Goal: Answer question/provide support: Share knowledge or assist other users

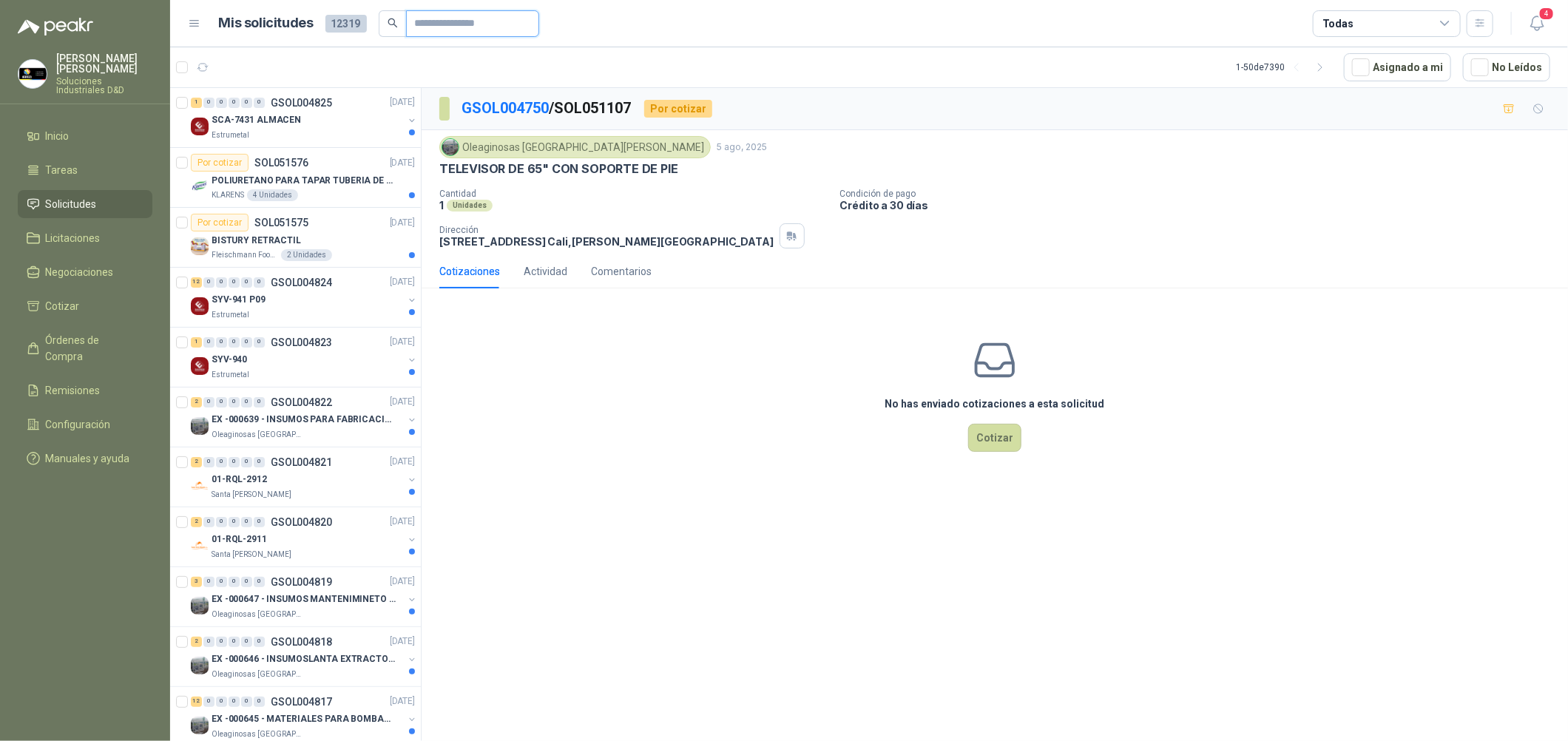
click at [454, 24] on input "text" at bounding box center [467, 23] width 104 height 25
click at [448, 20] on input "text" at bounding box center [467, 23] width 104 height 25
type input "**********"
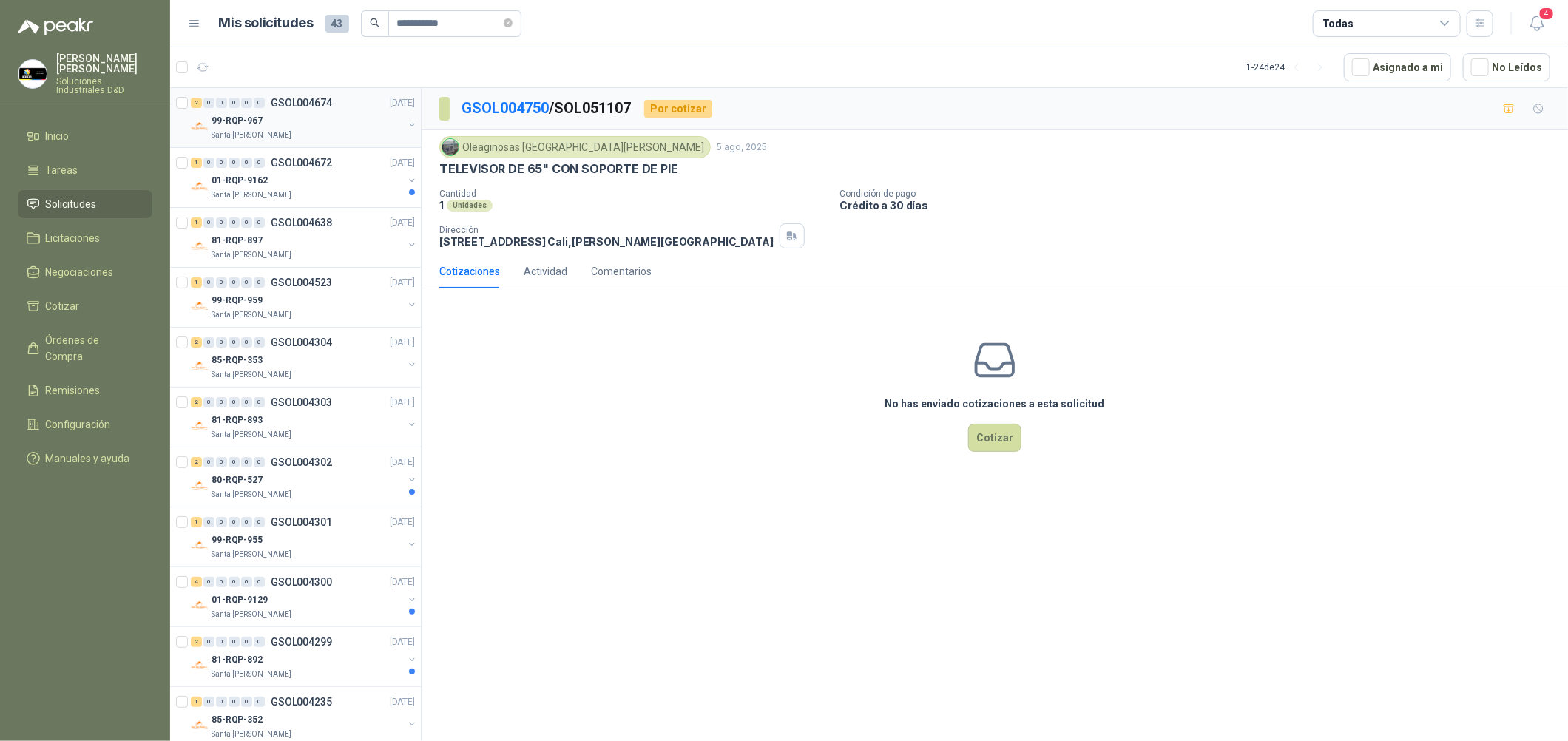
click at [306, 138] on div "Santa [PERSON_NAME]" at bounding box center [307, 135] width 191 height 12
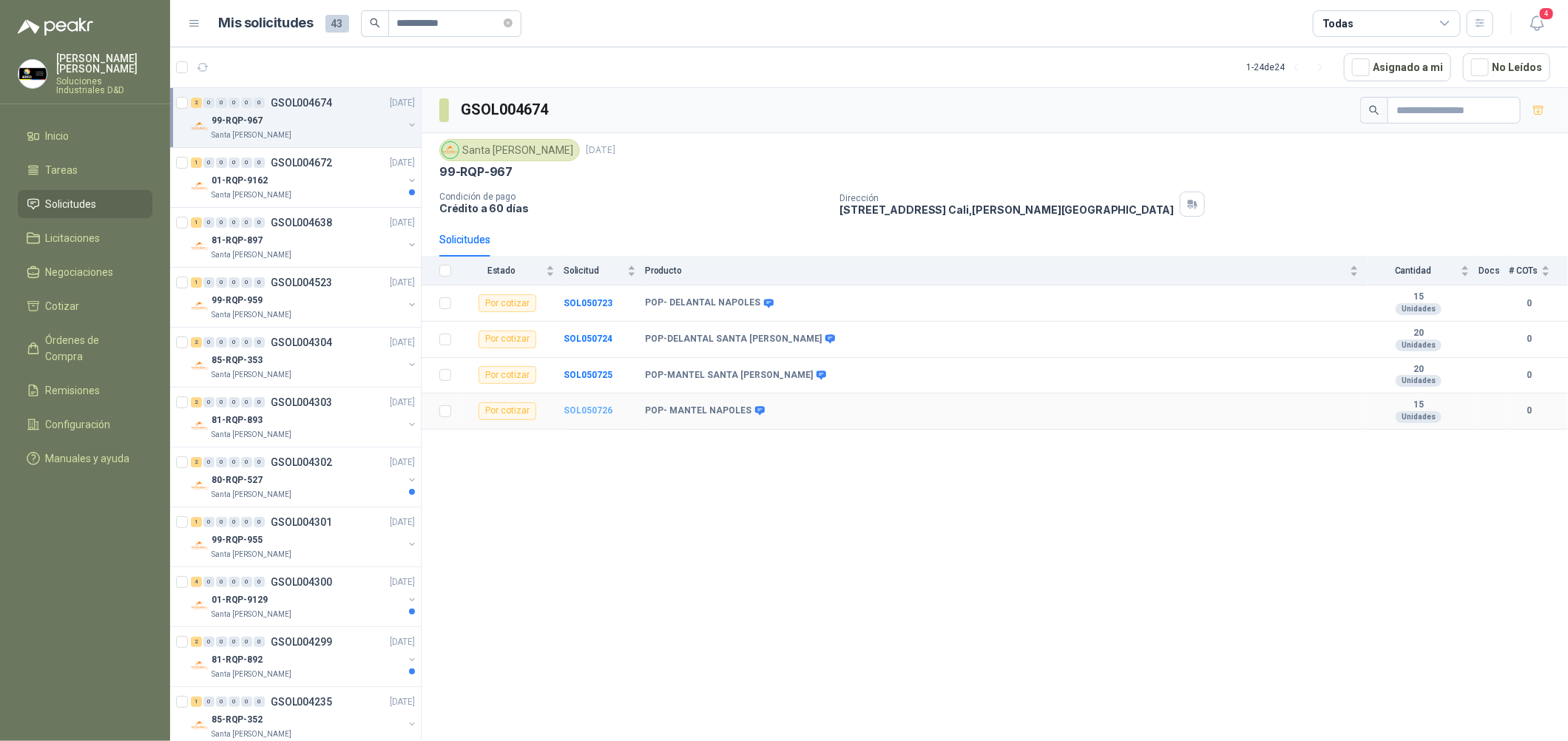
click at [586, 409] on b "SOL050726" at bounding box center [588, 410] width 48 height 10
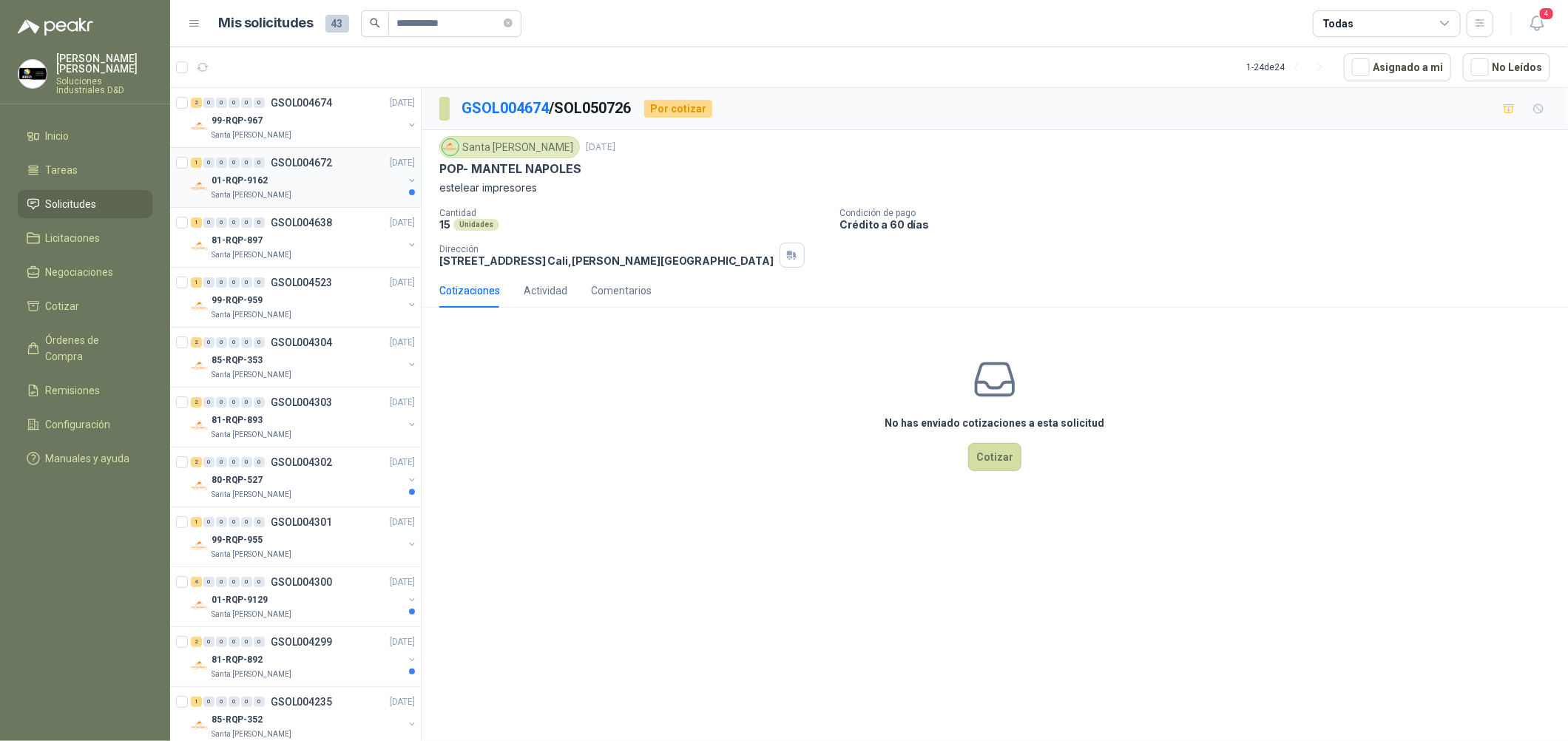
click at [312, 181] on div "01-RQP-9162" at bounding box center [307, 180] width 191 height 18
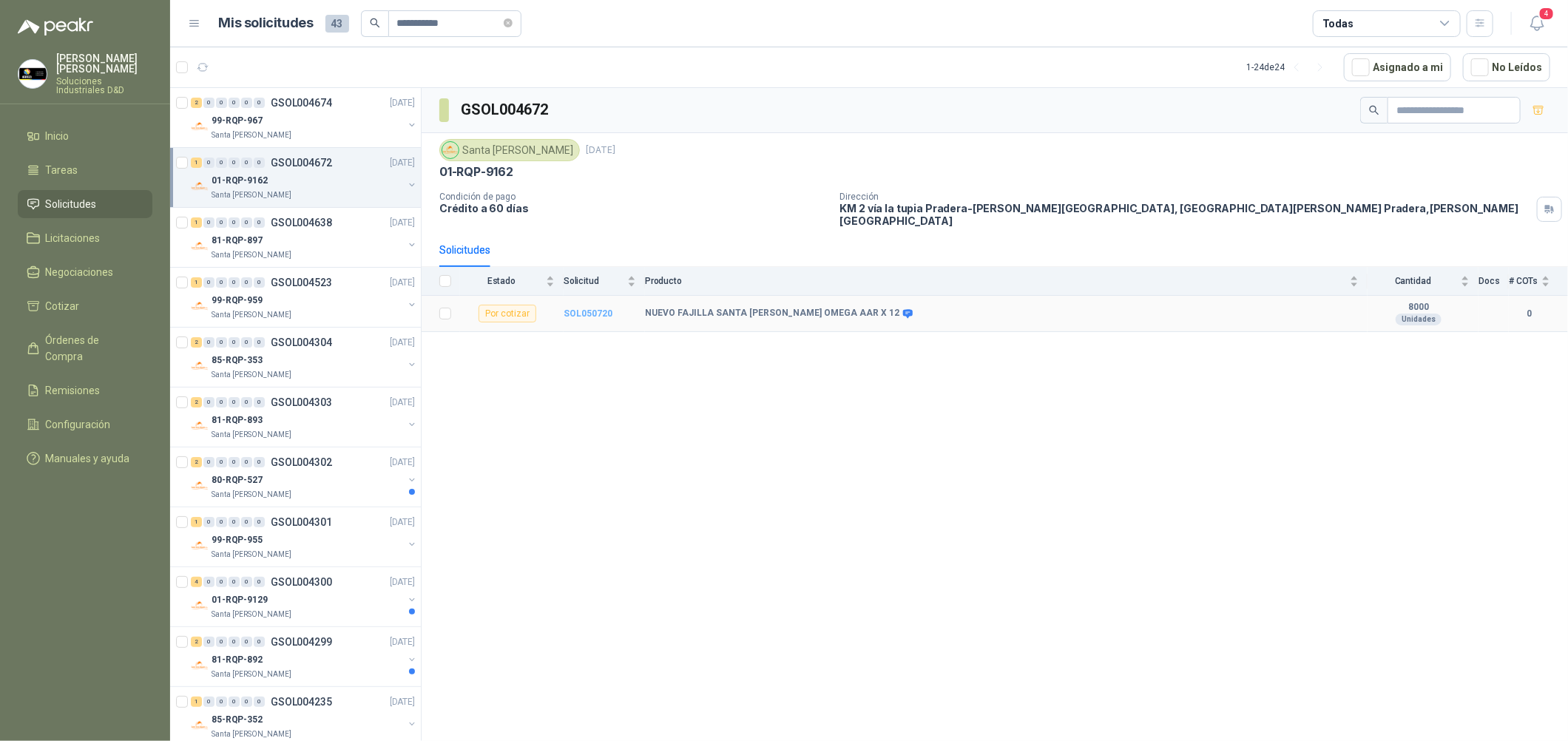
click at [582, 308] on b "SOL050720" at bounding box center [588, 313] width 48 height 10
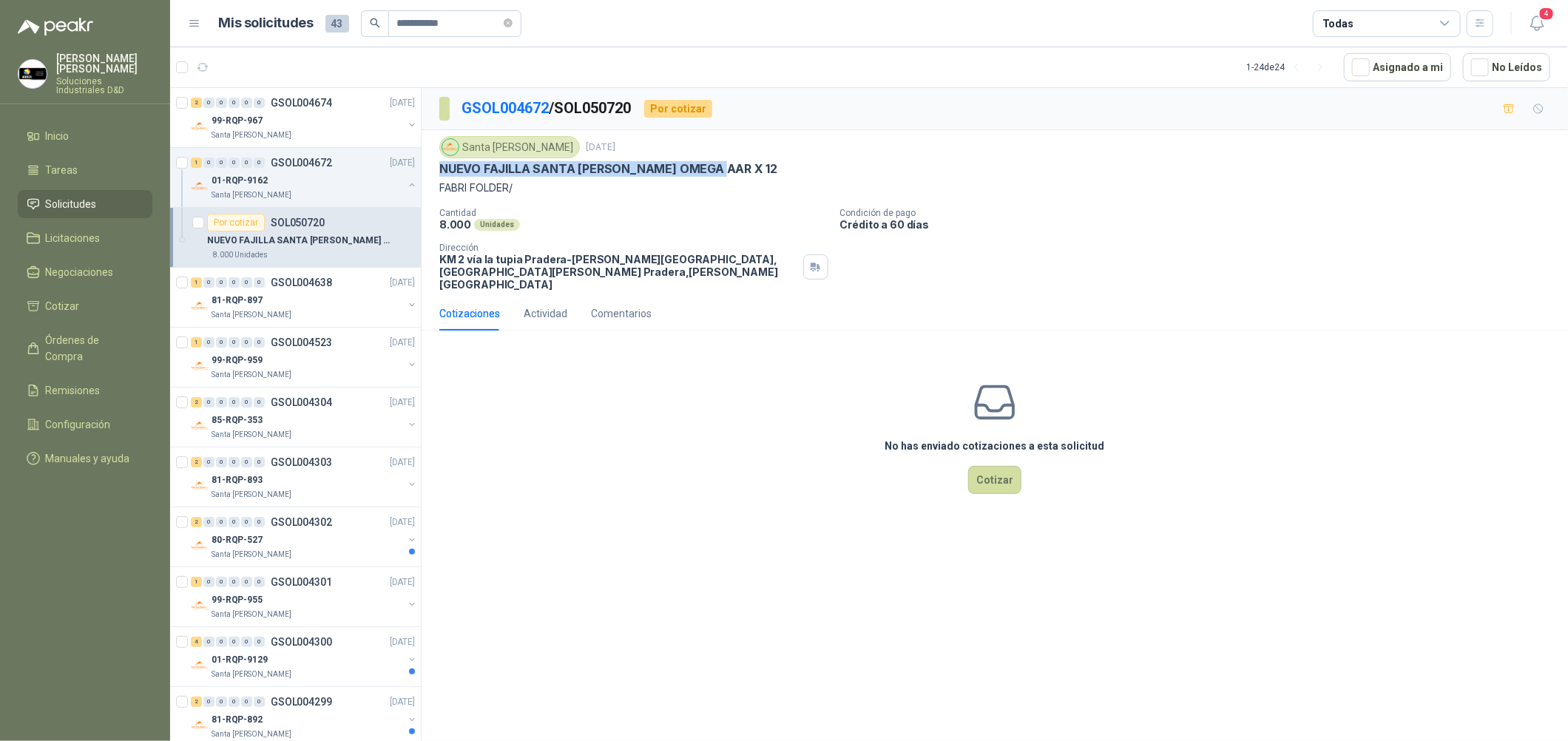
drag, startPoint x: 713, startPoint y: 166, endPoint x: 435, endPoint y: 175, distance: 278.1
click at [435, 175] on div "Santa [PERSON_NAME] [DATE] NUEVO FAJILLA SANTA [PERSON_NAME] OMEGA AAR X 12 FAB…" at bounding box center [995, 213] width 1146 height 166
copy p "NUEVO FAJILLA SANTA [PERSON_NAME] OMEGA AAR X 12"
click at [332, 287] on div "1 0 0 0 0 0 GSOL004638 [DATE]" at bounding box center [304, 282] width 227 height 18
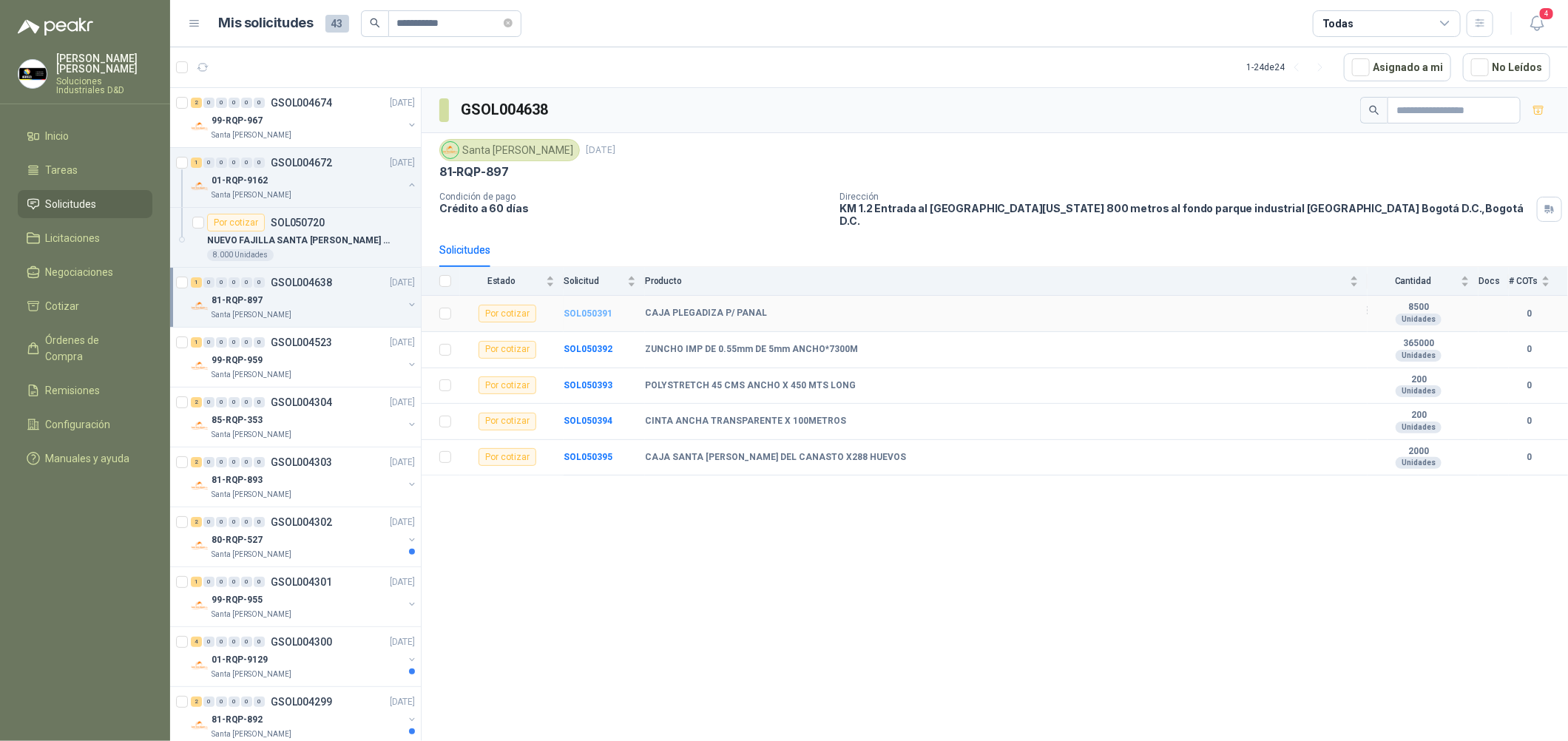
click at [591, 308] on b "SOL050391" at bounding box center [588, 313] width 48 height 10
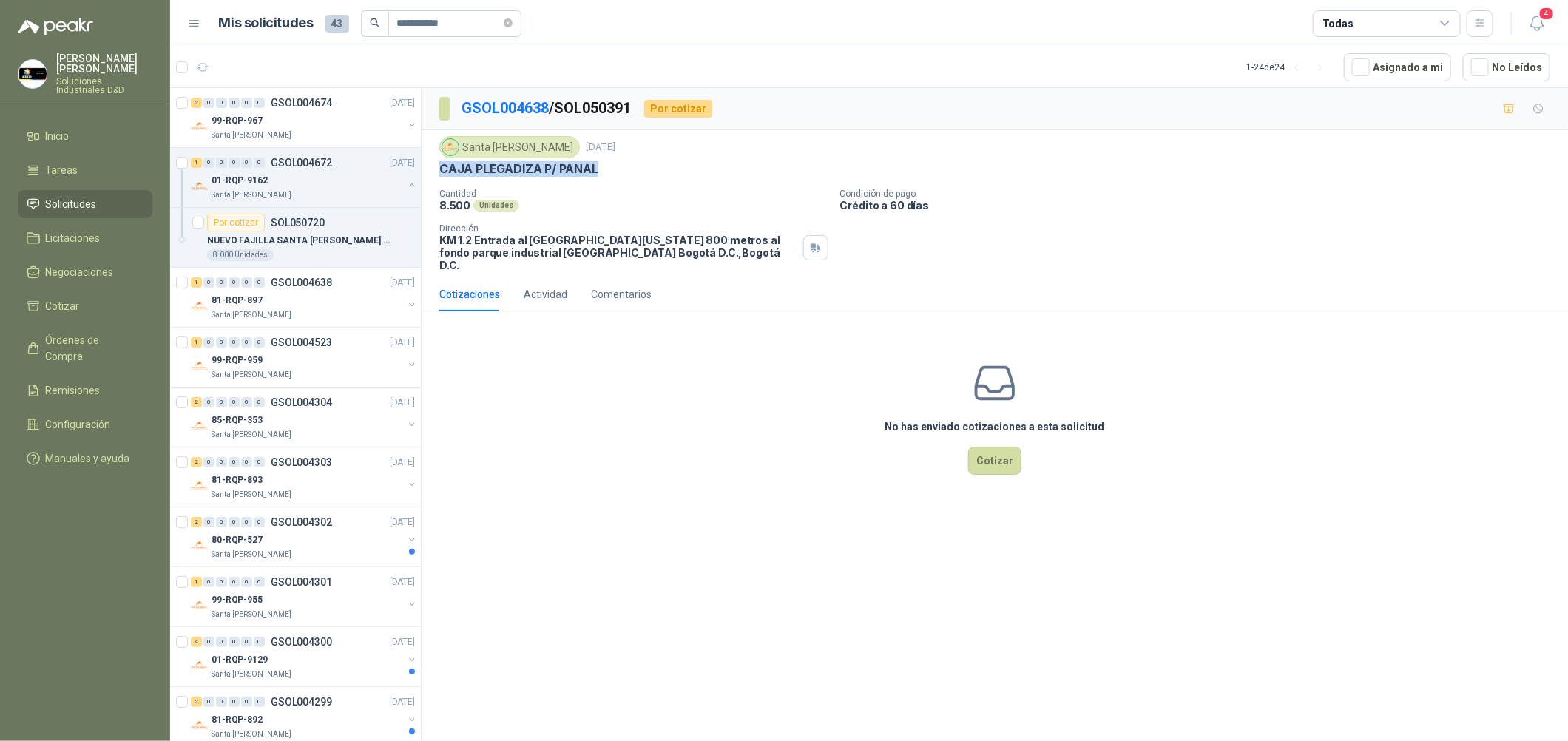
drag, startPoint x: 577, startPoint y: 170, endPoint x: 437, endPoint y: 169, distance: 140.0
click at [437, 169] on div "Santa [PERSON_NAME] [DATE] CAJA PLEGADIZA P/ PANAL Cantidad 8.500 Unidades Cond…" at bounding box center [995, 204] width 1146 height 147
copy p "CAJA PLEGADIZA P/ PANAL"
click at [287, 293] on div "81-RQP-897" at bounding box center [307, 300] width 191 height 18
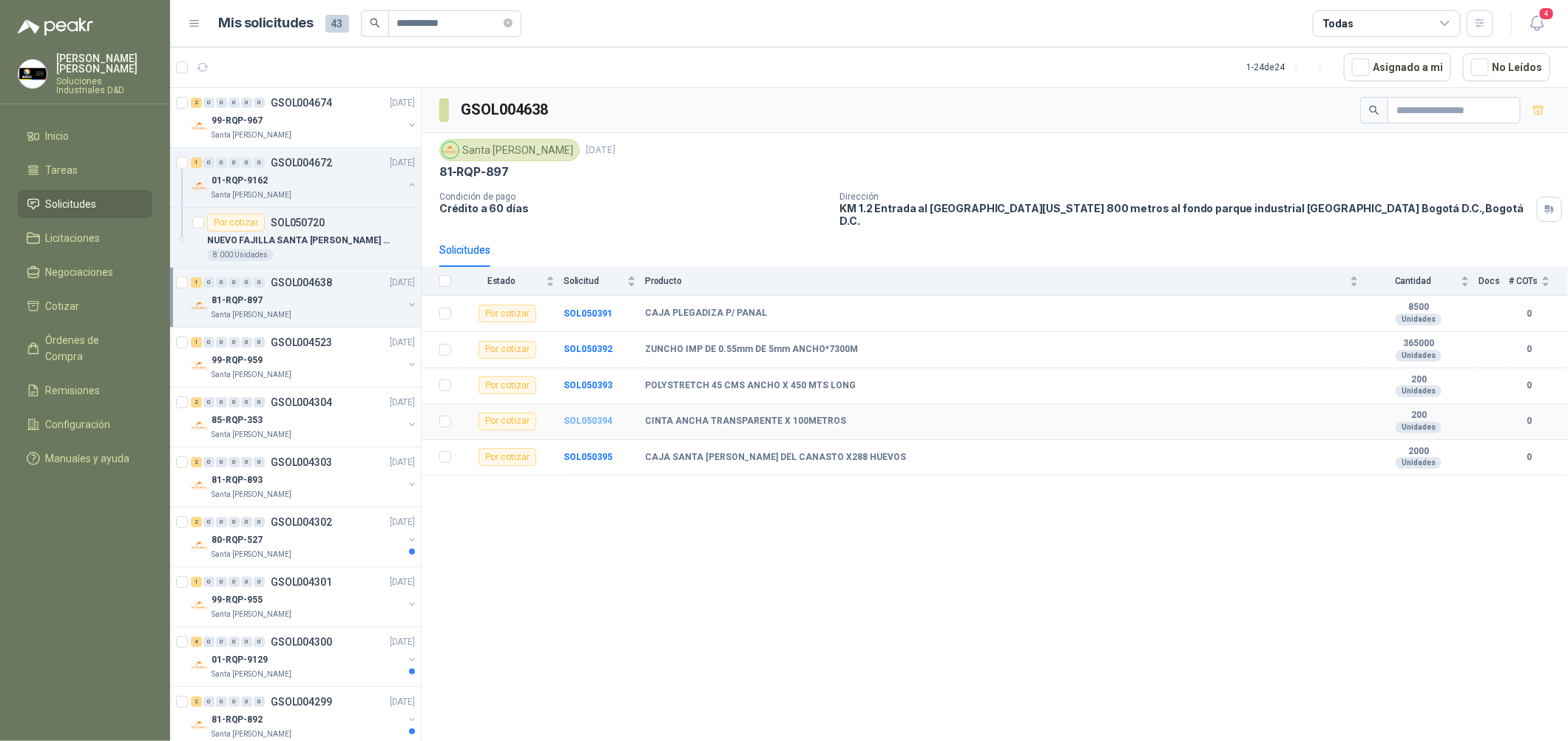
click at [597, 416] on b "SOL050394" at bounding box center [588, 421] width 48 height 10
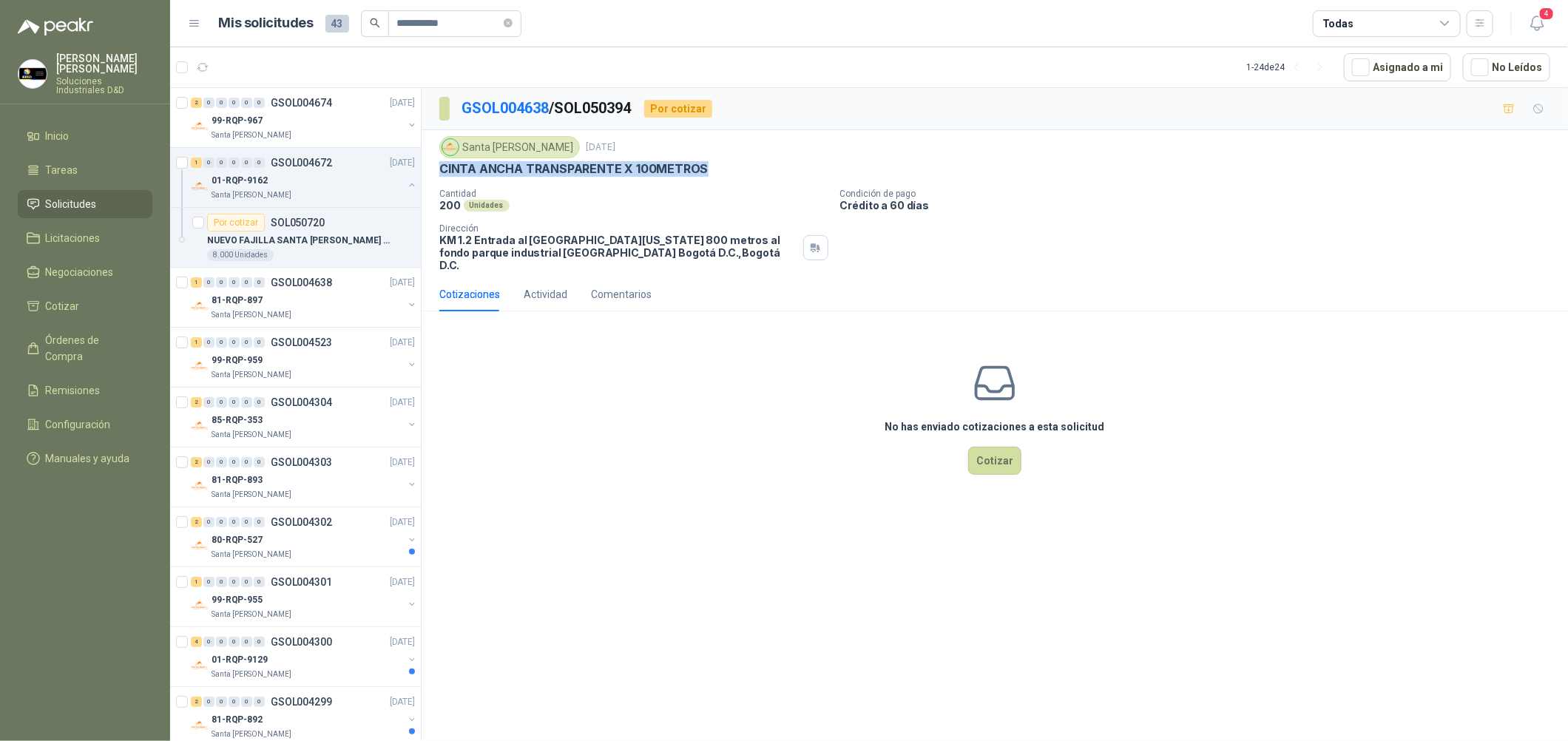
drag, startPoint x: 705, startPoint y: 168, endPoint x: 442, endPoint y: 171, distance: 263.0
click at [442, 171] on div "CINTA ANCHA TRANSPARENTE X 100METROS" at bounding box center [995, 169] width 1111 height 16
copy p "CINTA ANCHA TRANSPARENTE X 100METROS"
click at [322, 286] on p "GSOL004638" at bounding box center [301, 282] width 61 height 10
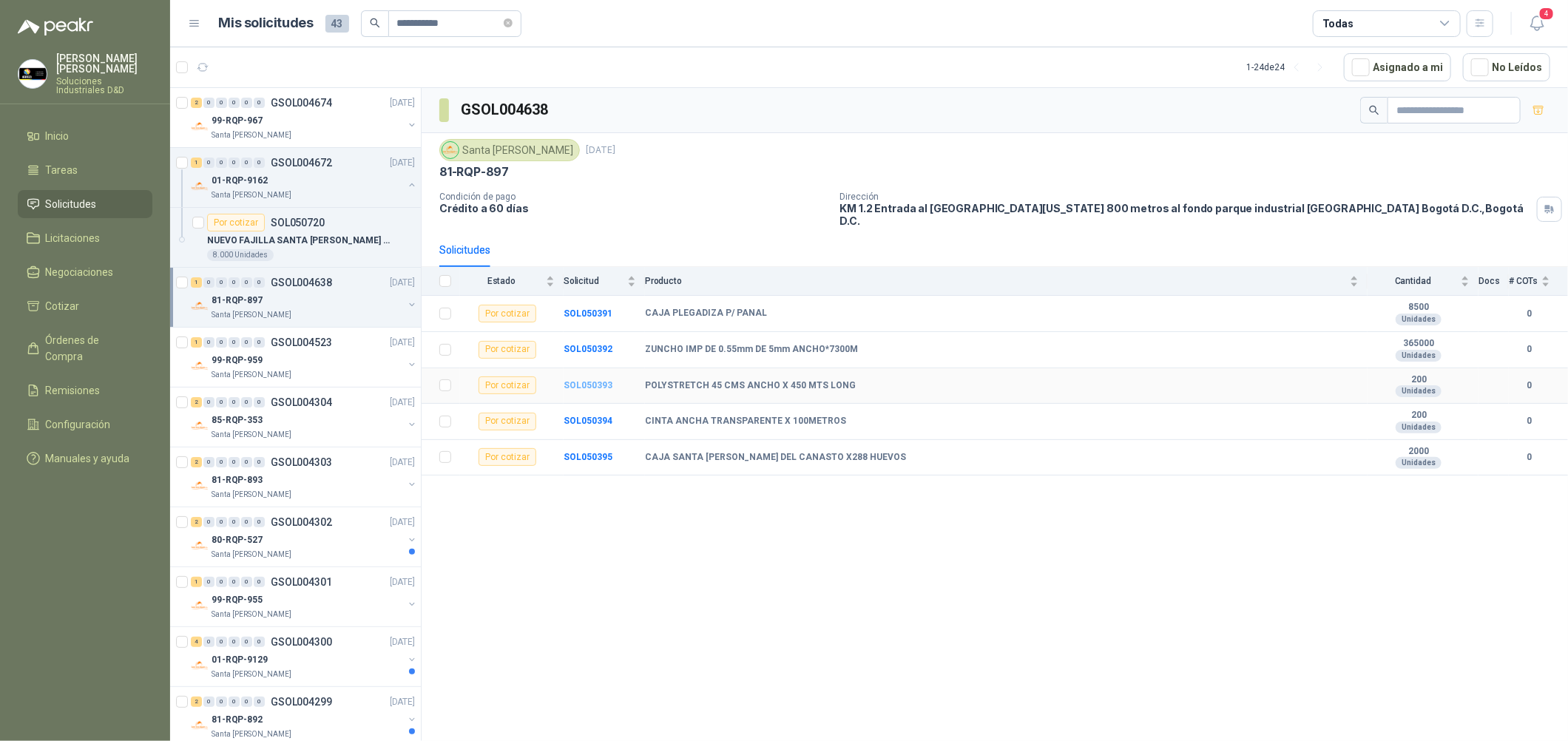
click at [584, 380] on b "SOL050393" at bounding box center [588, 385] width 48 height 10
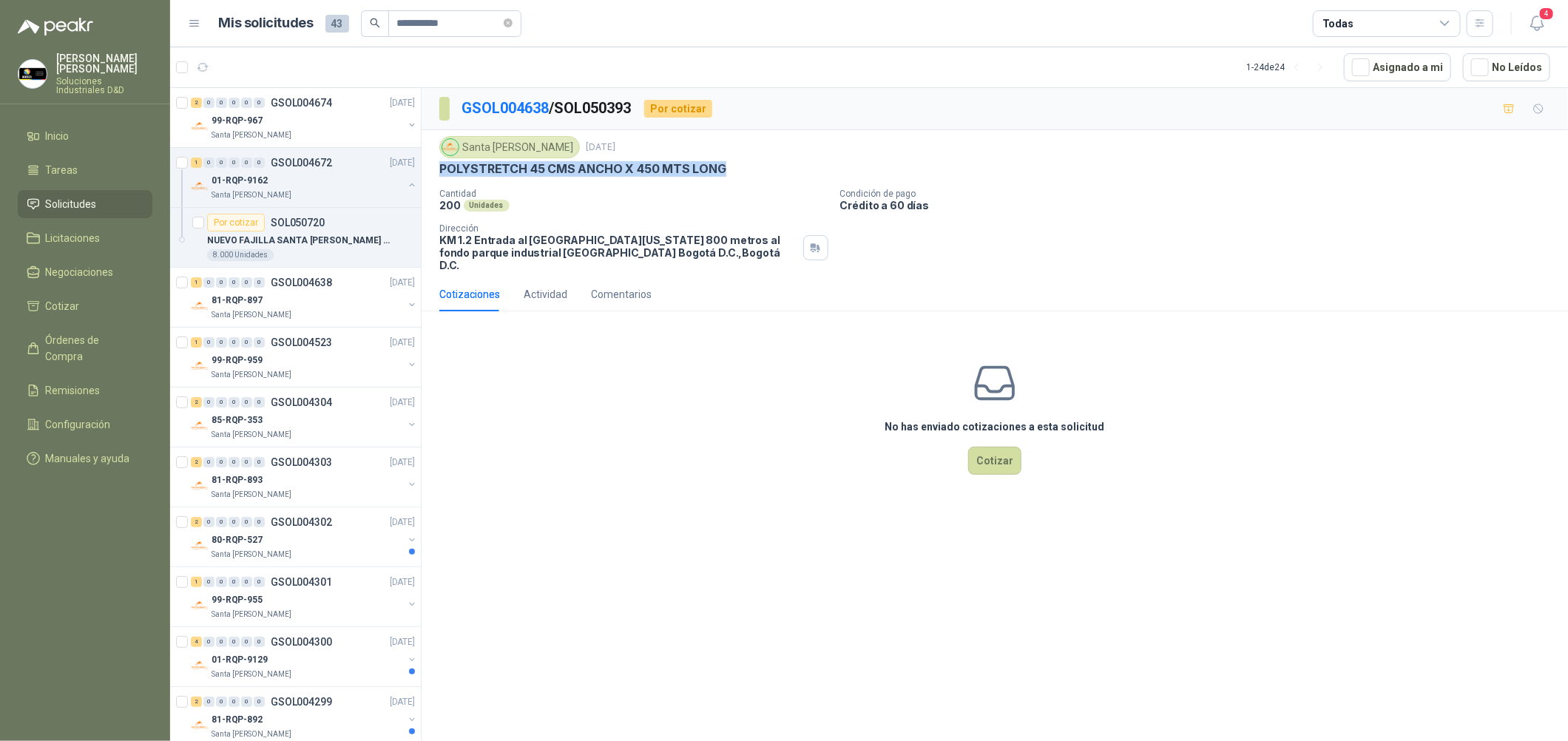
drag, startPoint x: 726, startPoint y: 163, endPoint x: 437, endPoint y: 168, distance: 289.0
click at [437, 168] on div "Santa [PERSON_NAME] [DATE] POLYSTRETCH 45 CMS ANCHO X 450 MTS LONG Cantidad 200…" at bounding box center [995, 204] width 1146 height 147
copy p "POLYSTRETCH 45 CMS ANCHO X 450 MTS LONG"
click at [341, 282] on div "1 0 0 0 0 0 GSOL004638 [DATE]" at bounding box center [304, 282] width 227 height 18
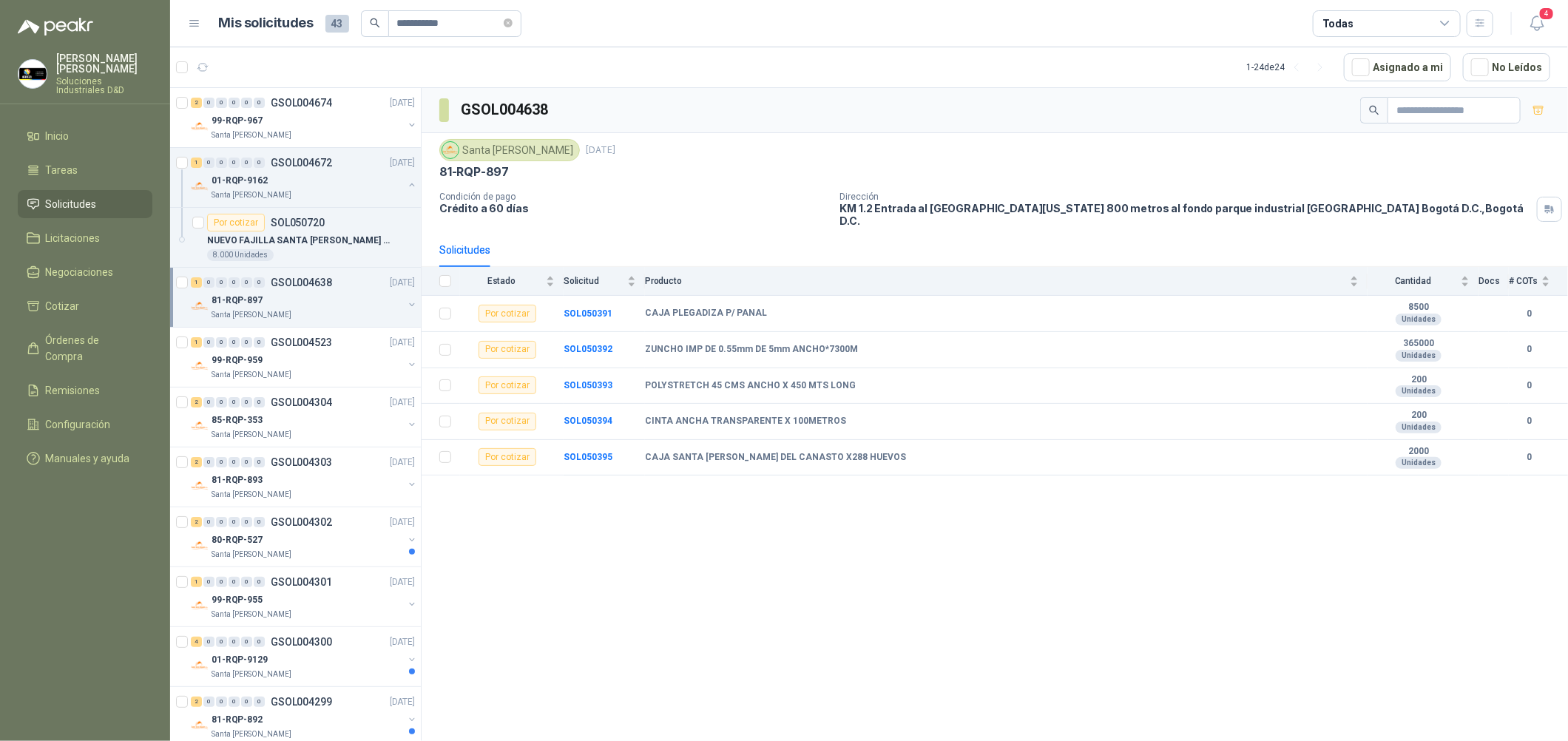
click at [406, 303] on button "button" at bounding box center [412, 305] width 12 height 12
click at [406, 184] on button "button" at bounding box center [412, 185] width 12 height 12
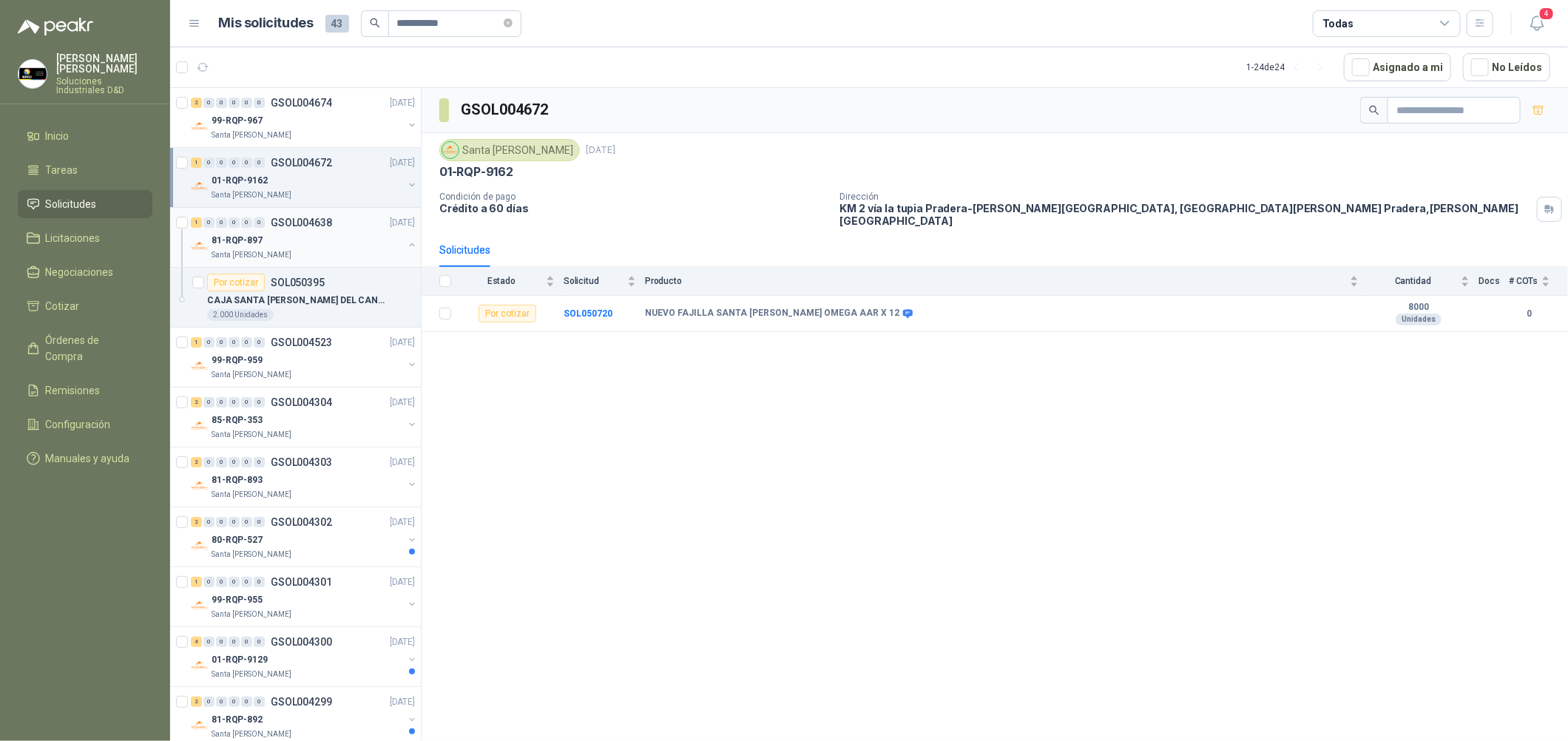
click at [347, 245] on div "81-RQP-897" at bounding box center [307, 240] width 191 height 18
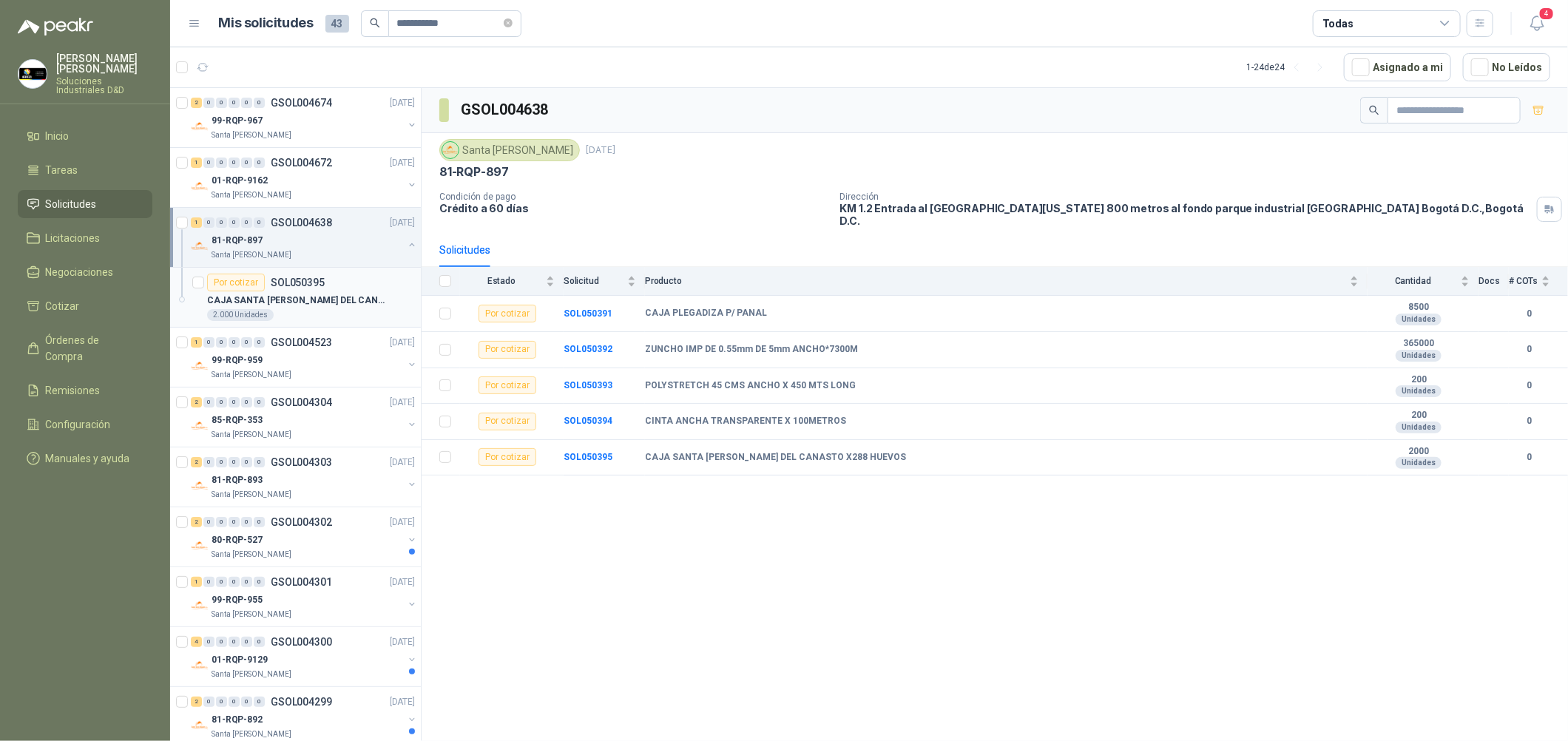
scroll to position [110, 0]
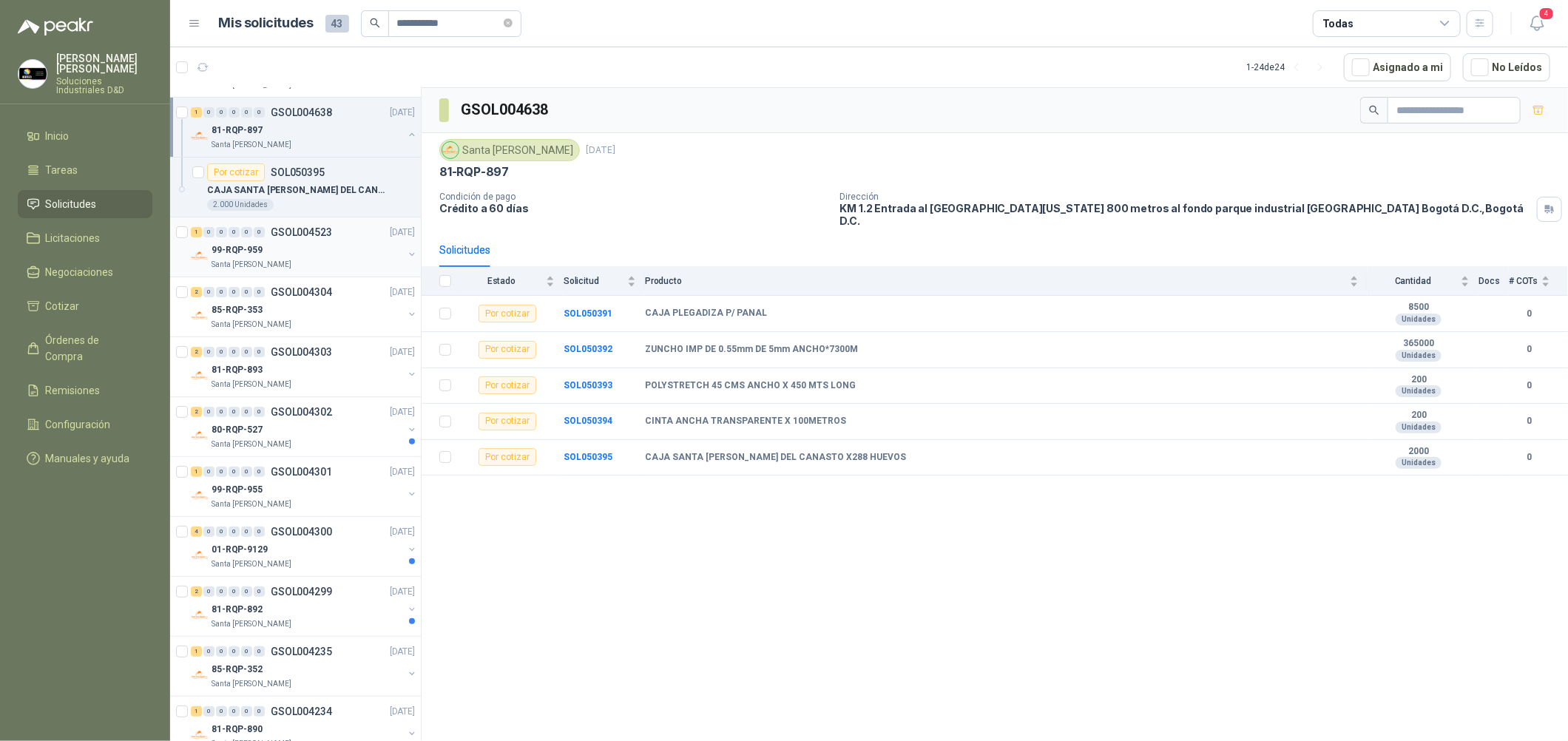
click at [347, 255] on div "99-RQP-959" at bounding box center [307, 250] width 191 height 18
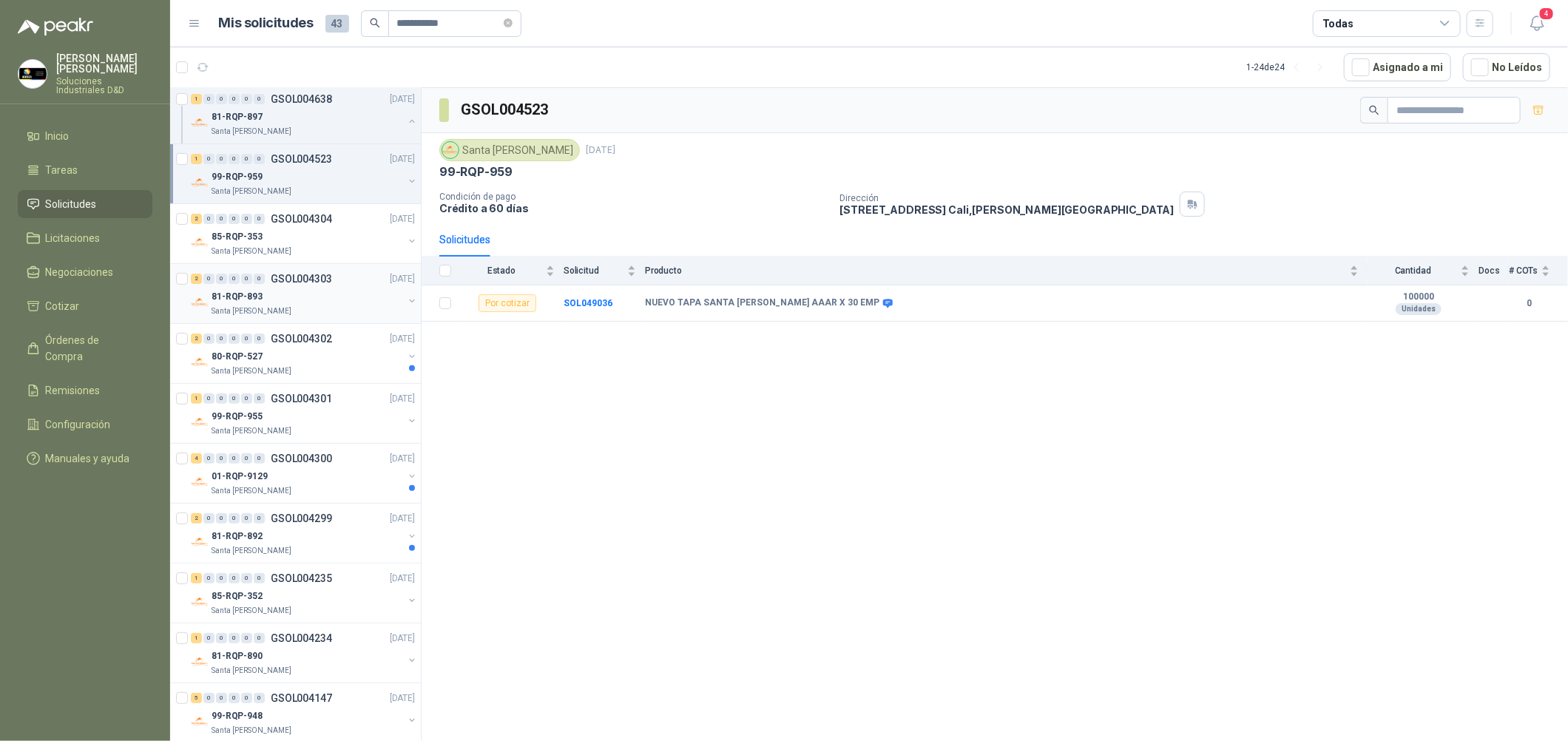
scroll to position [221, 0]
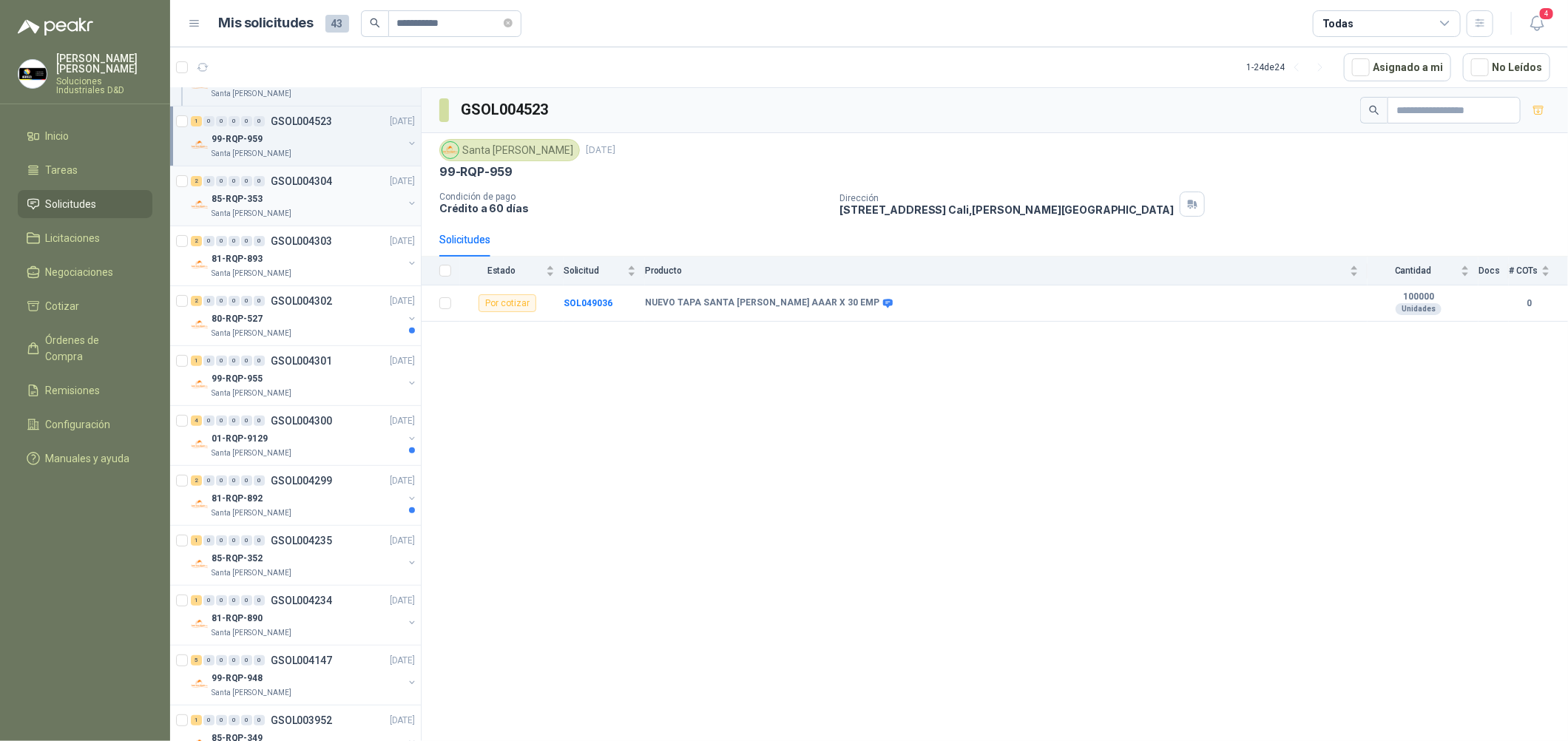
click at [343, 212] on div "Santa [PERSON_NAME]" at bounding box center [307, 214] width 191 height 12
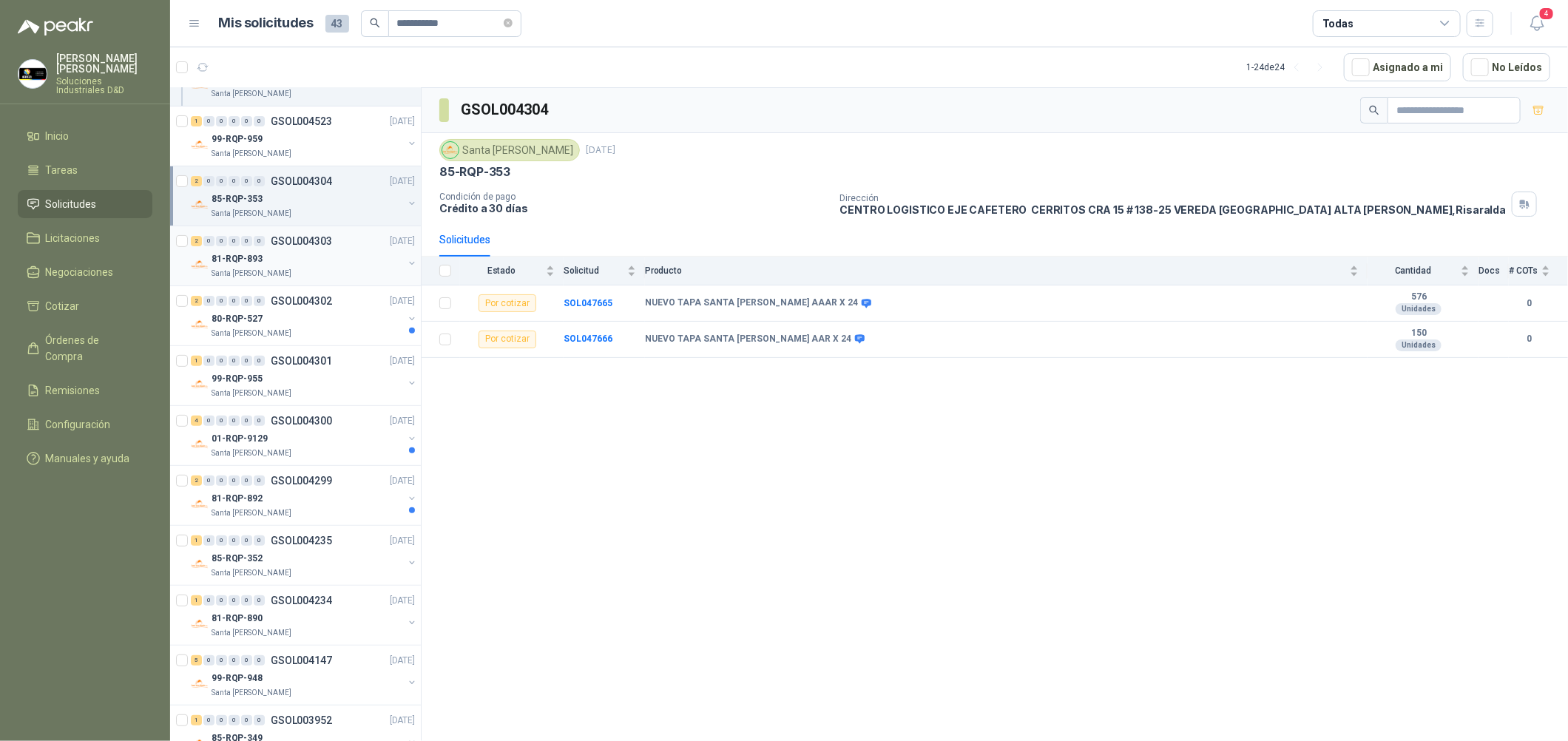
click at [340, 261] on div "81-RQP-893" at bounding box center [307, 258] width 191 height 18
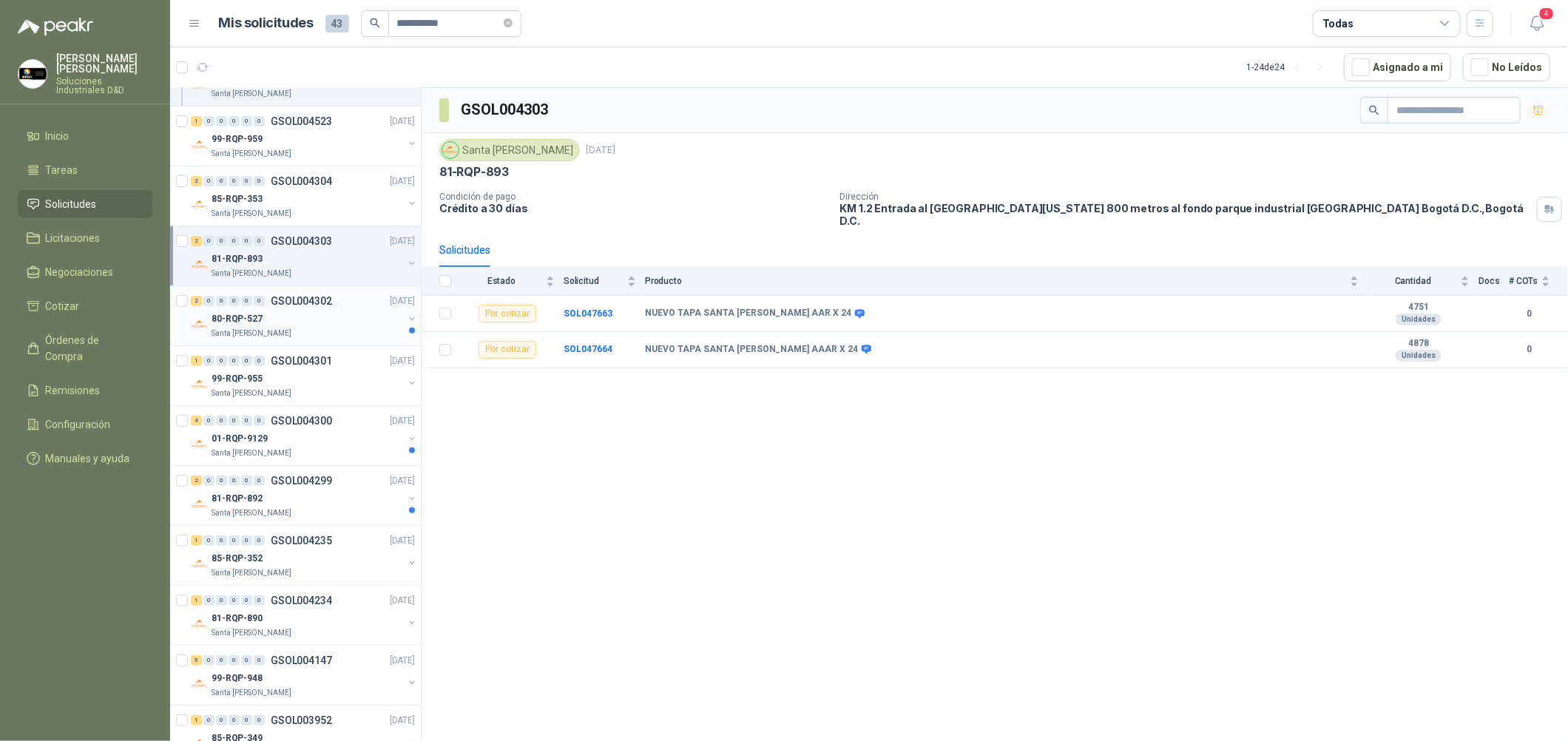
click at [338, 305] on div "2 0 0 0 0 0 GSOL004302 [DATE]" at bounding box center [304, 301] width 227 height 18
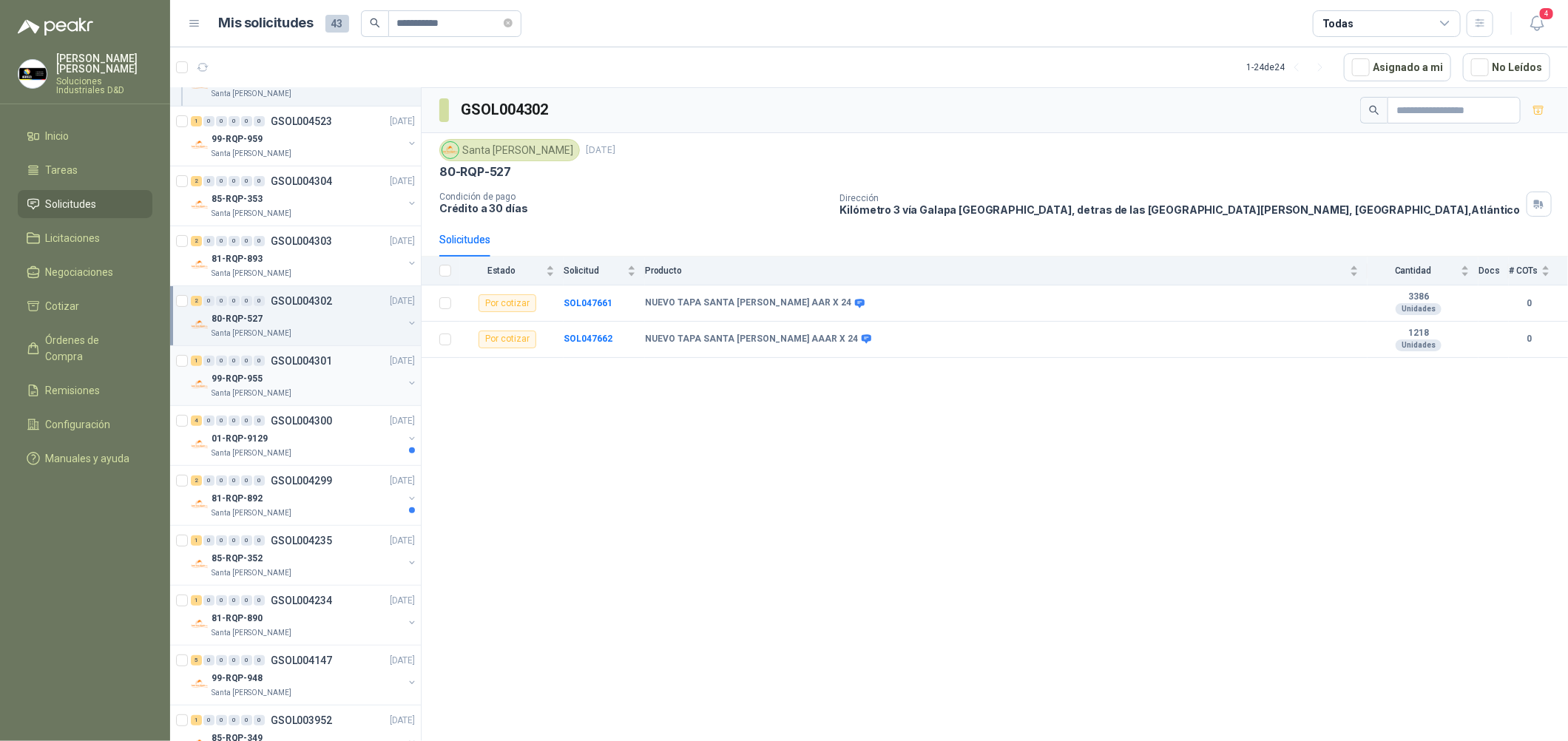
click at [342, 357] on div "1 0 0 0 0 0 GSOL004301 [DATE]" at bounding box center [304, 360] width 227 height 18
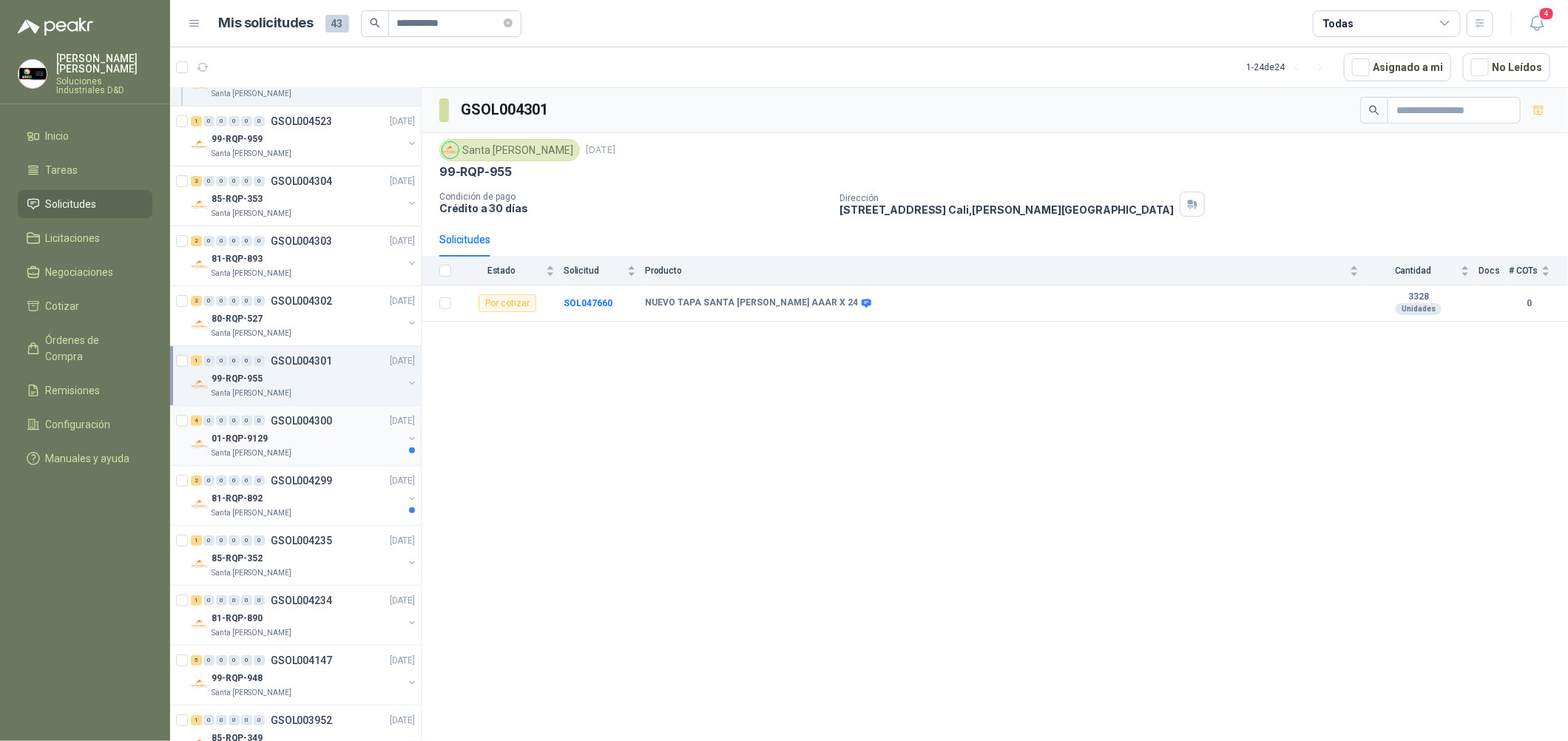
click at [359, 442] on div "01-RQP-9129" at bounding box center [307, 438] width 191 height 18
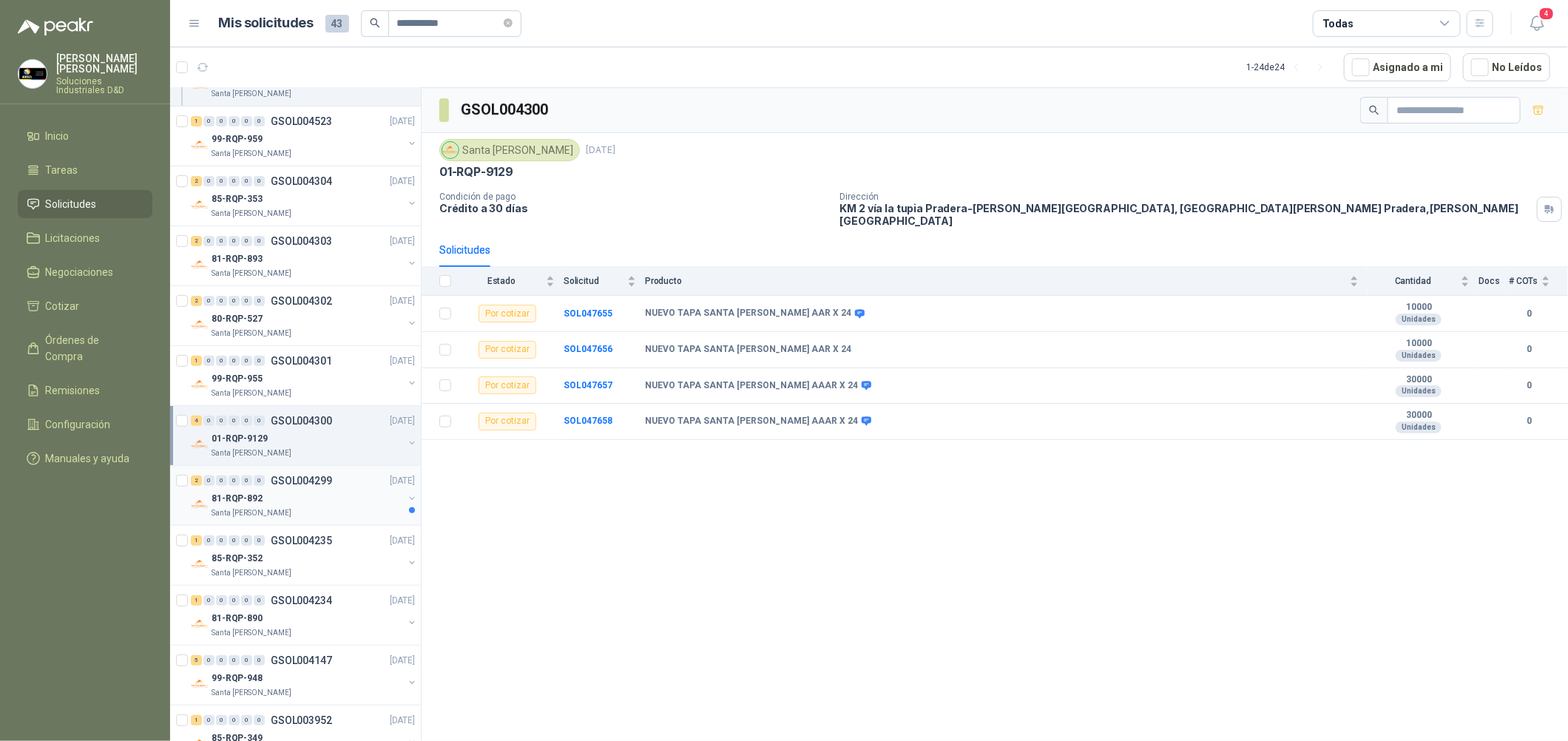
click at [332, 491] on div "81-RQP-892" at bounding box center [307, 498] width 191 height 18
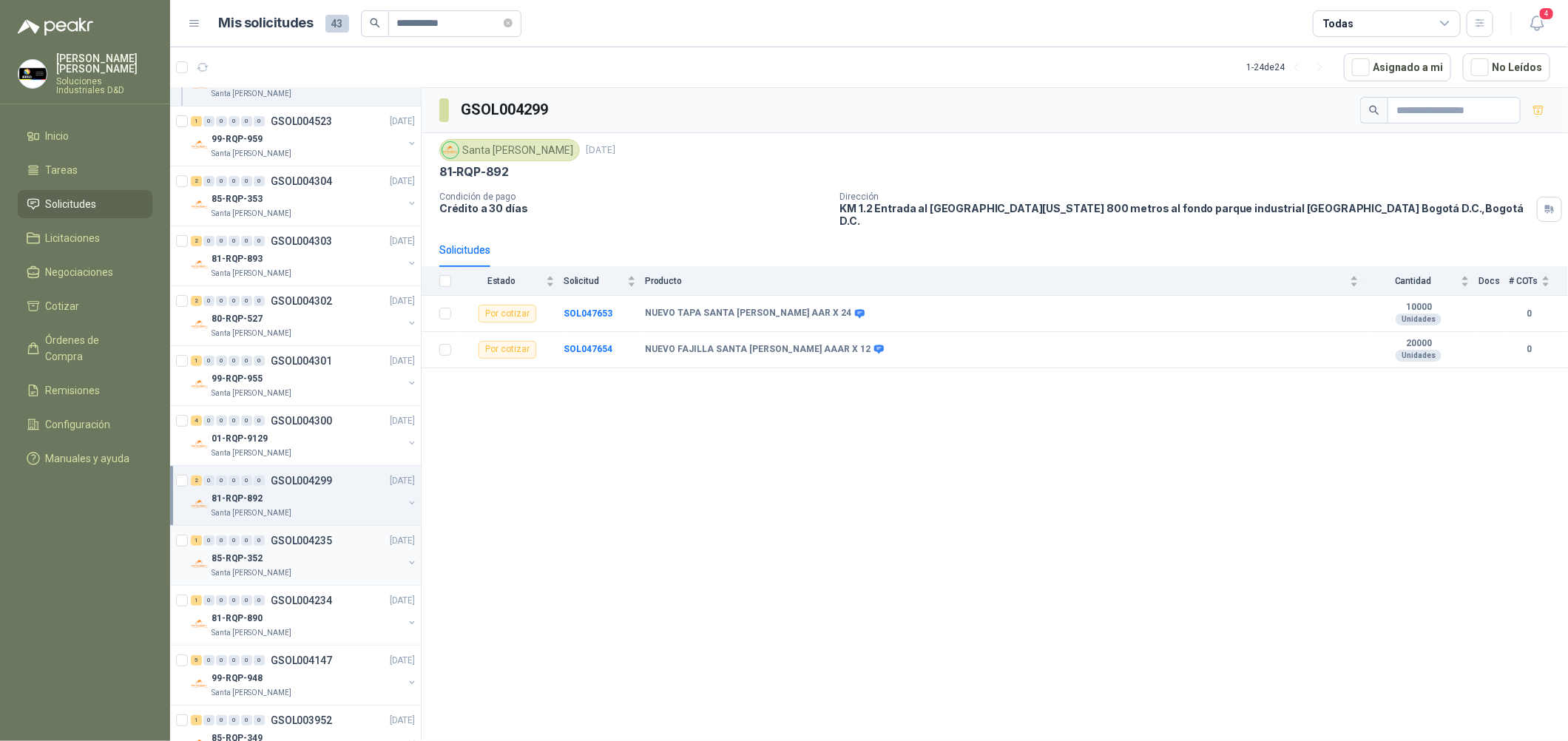
click at [312, 554] on div "85-RQP-352" at bounding box center [307, 558] width 191 height 18
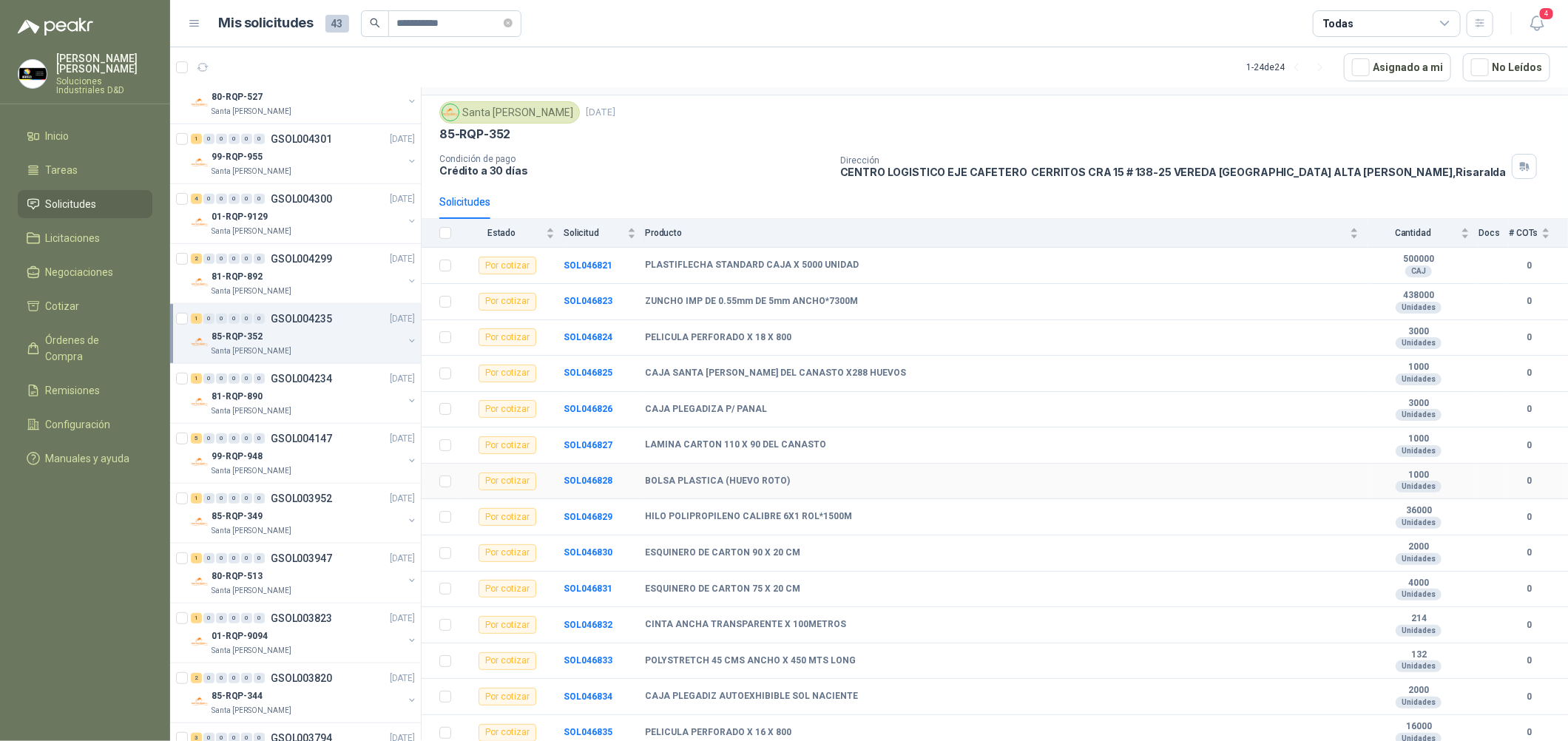
scroll to position [48, 0]
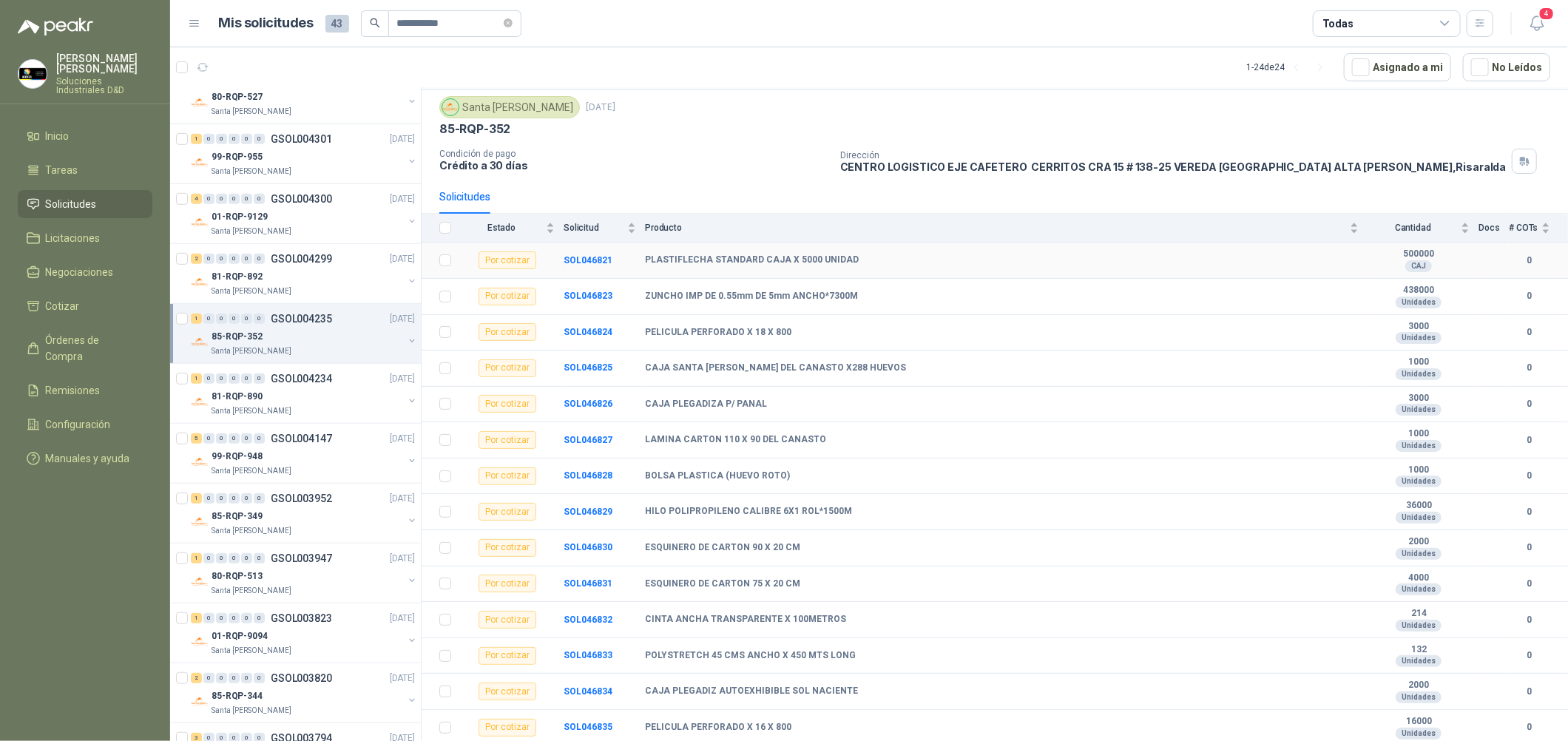
click at [864, 255] on div "PLASTIFLECHA STANDARD CAJA X 5000 UNIDAD" at bounding box center [1002, 261] width 713 height 12
click at [600, 256] on b "SOL046821" at bounding box center [588, 260] width 48 height 10
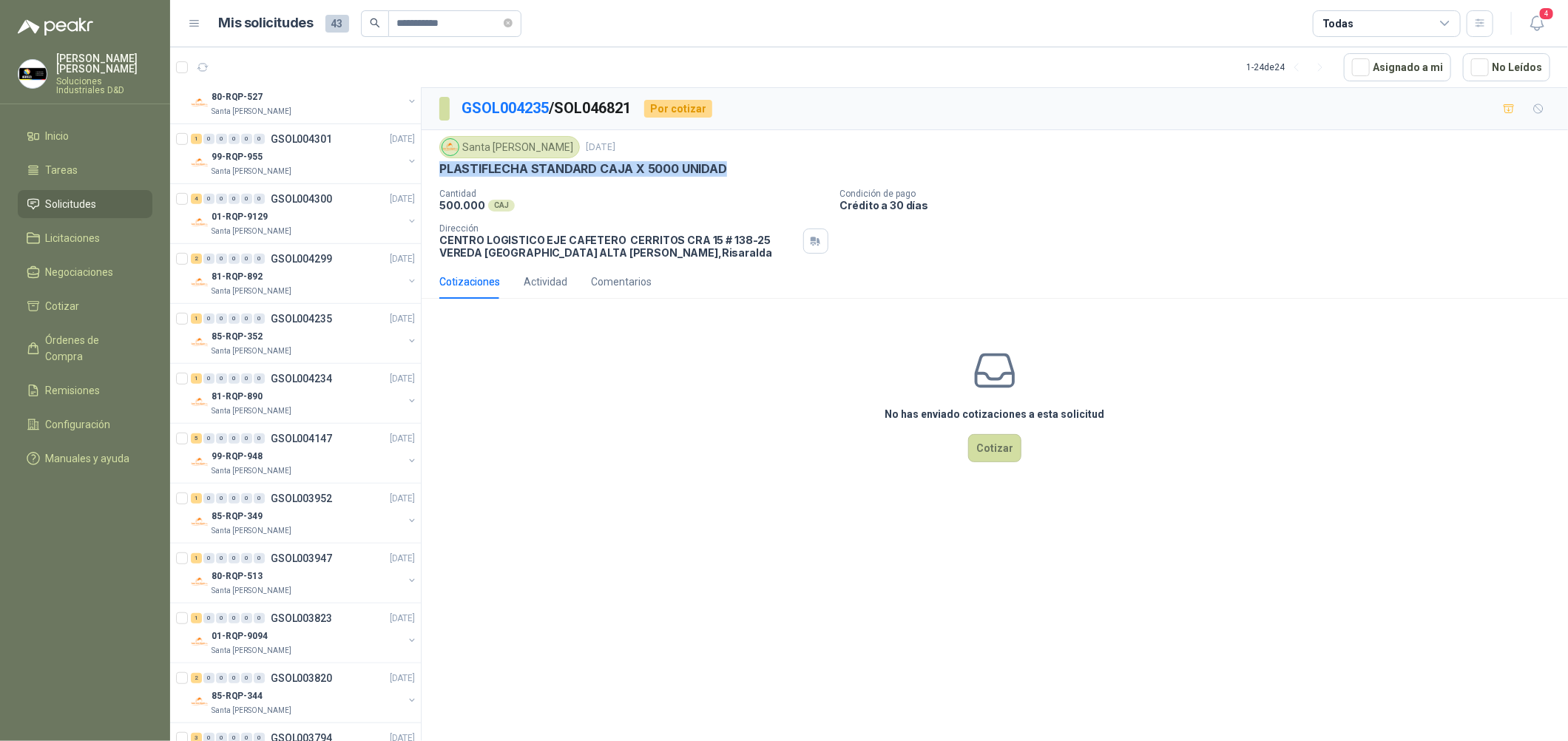
drag, startPoint x: 727, startPoint y: 168, endPoint x: 439, endPoint y: 170, distance: 288.0
click at [439, 170] on div "PLASTIFLECHA STANDARD CAJA X 5000 UNIDAD" at bounding box center [995, 169] width 1111 height 16
copy p "PLASTIFLECHA STANDARD CAJA X 5000 UNIDAD"
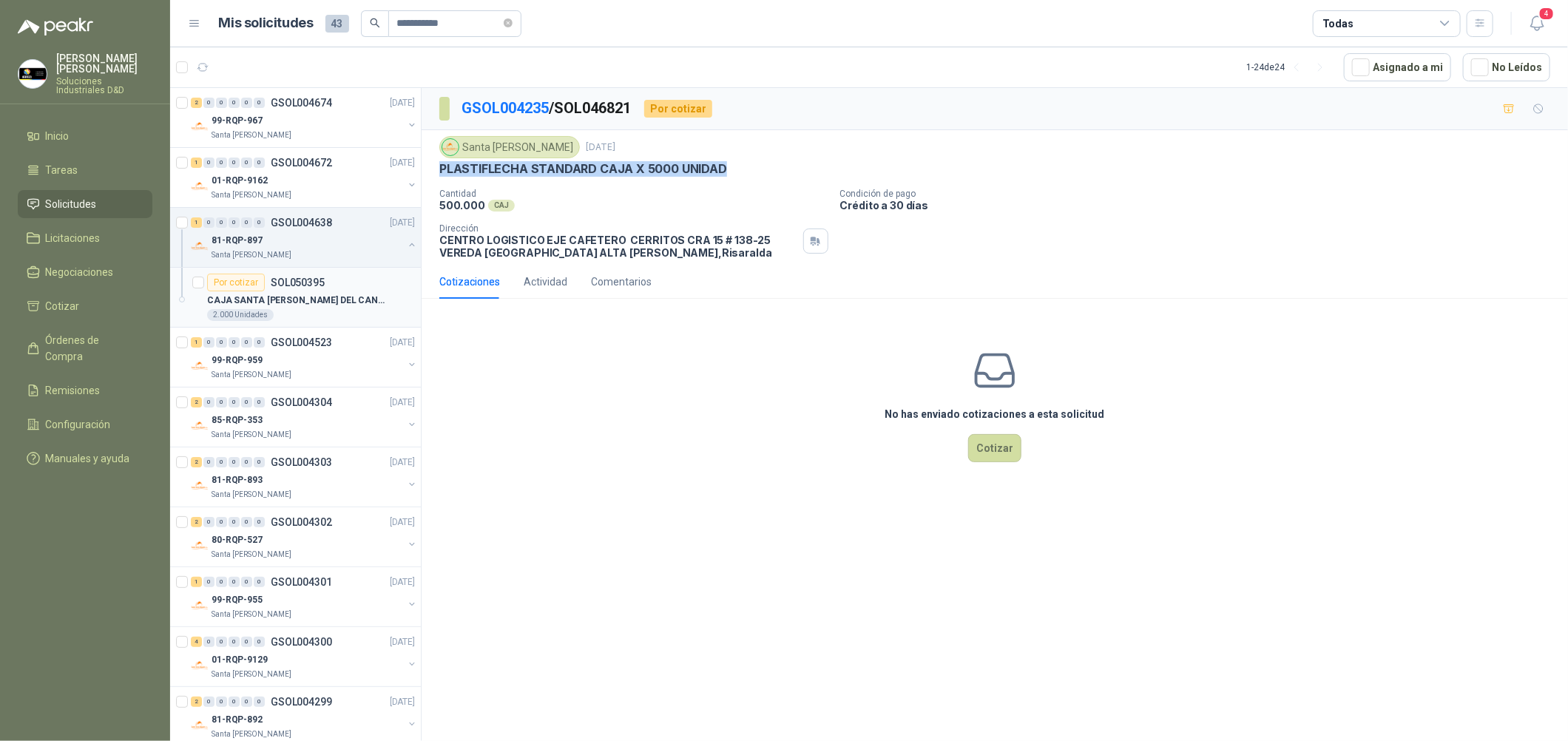
drag, startPoint x: 342, startPoint y: 307, endPoint x: 342, endPoint y: 292, distance: 15.0
click at [342, 307] on p "CAJA SANTA [PERSON_NAME] DEL CANASTO X288 HUEVOS" at bounding box center [299, 300] width 184 height 14
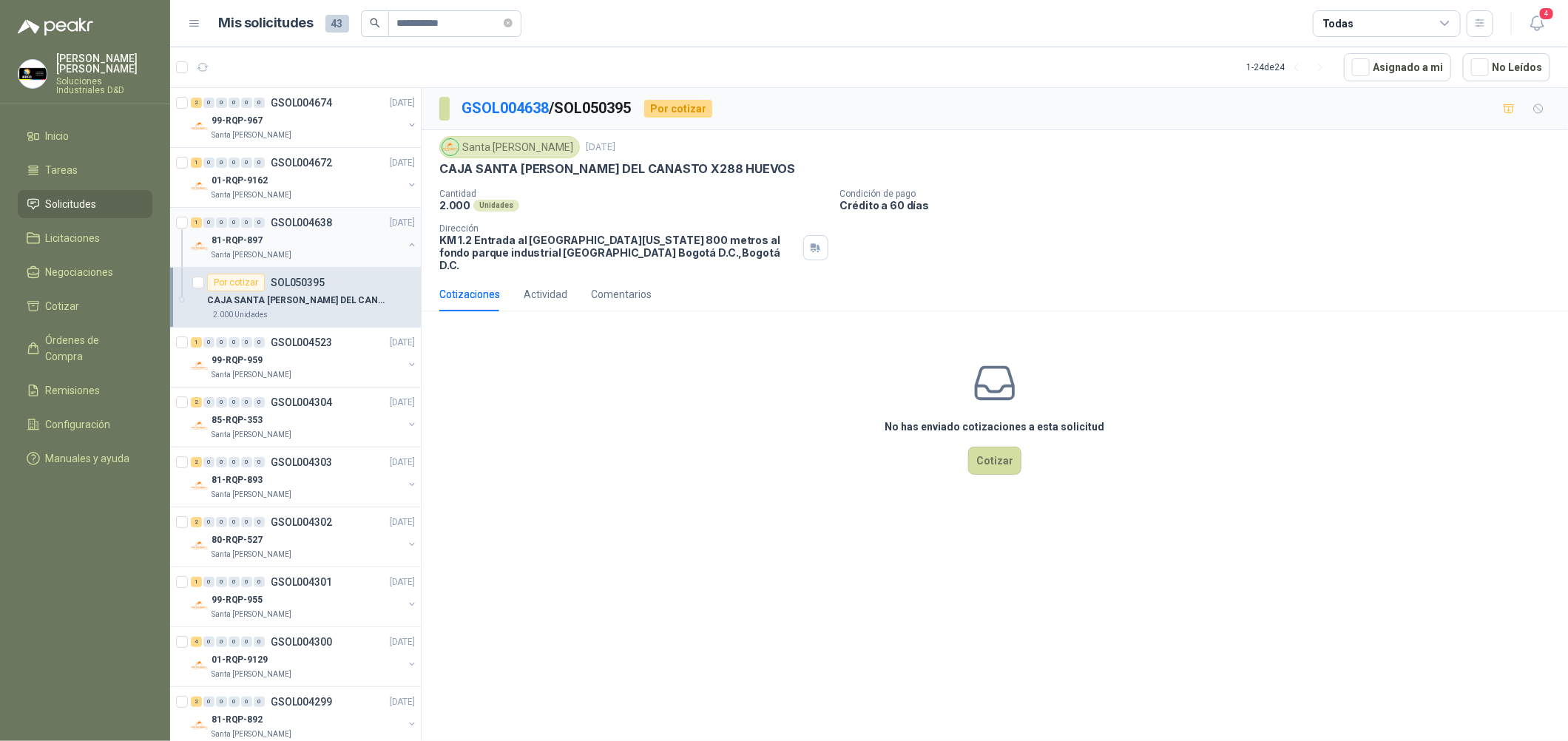
click at [319, 241] on div "81-RQP-897" at bounding box center [307, 240] width 191 height 18
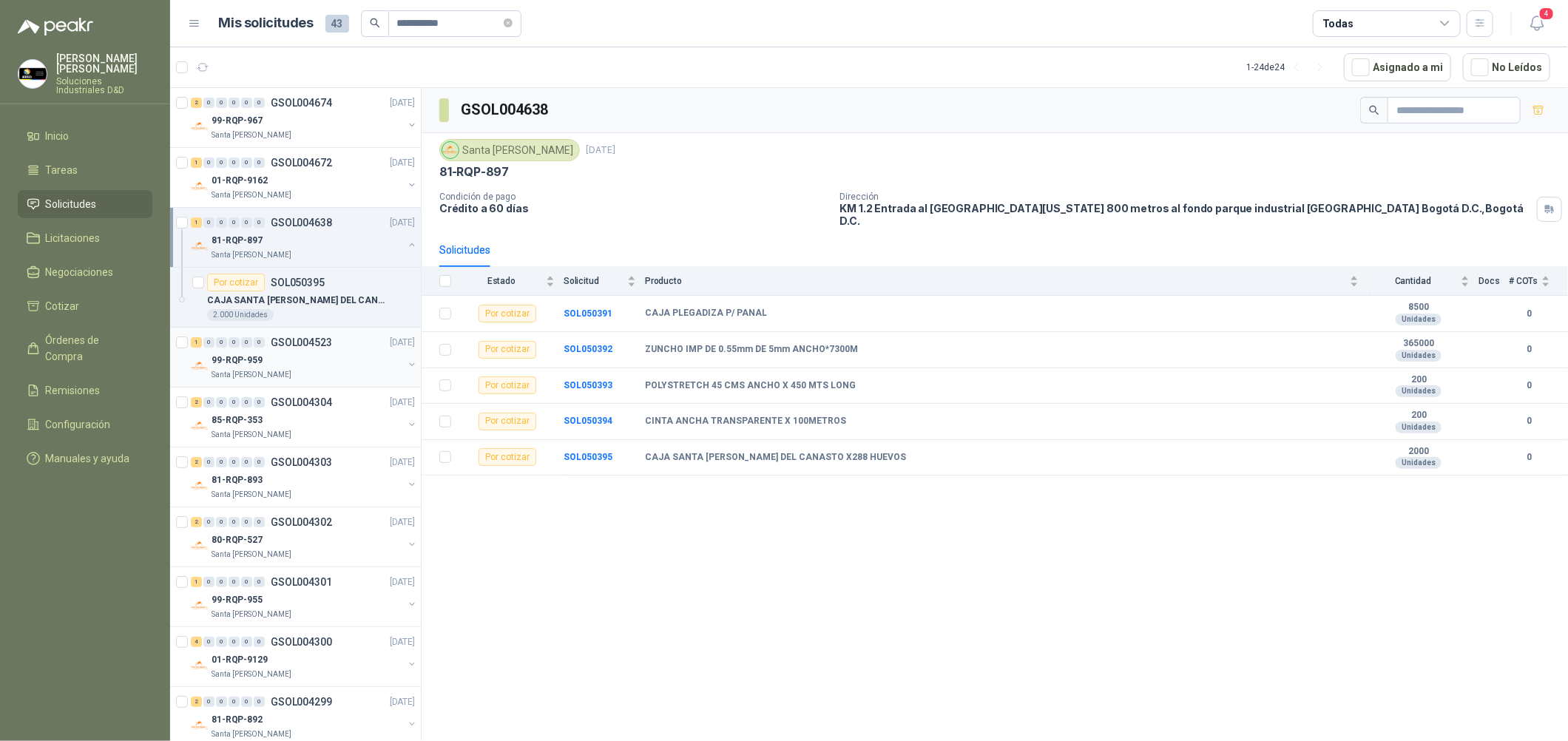
click at [336, 354] on div "99-RQP-959" at bounding box center [307, 360] width 191 height 18
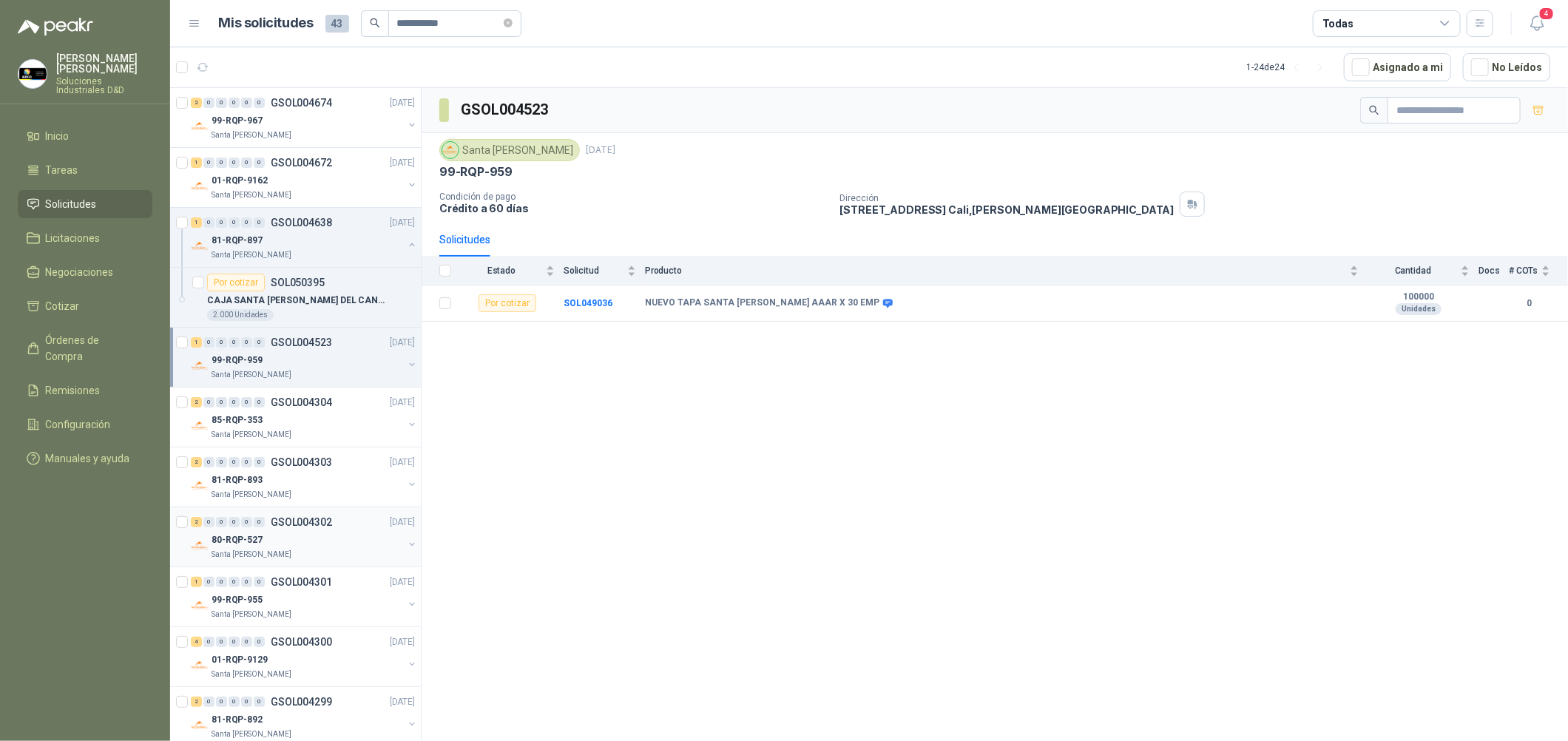
click at [337, 532] on div "80-RQP-527" at bounding box center [307, 540] width 191 height 18
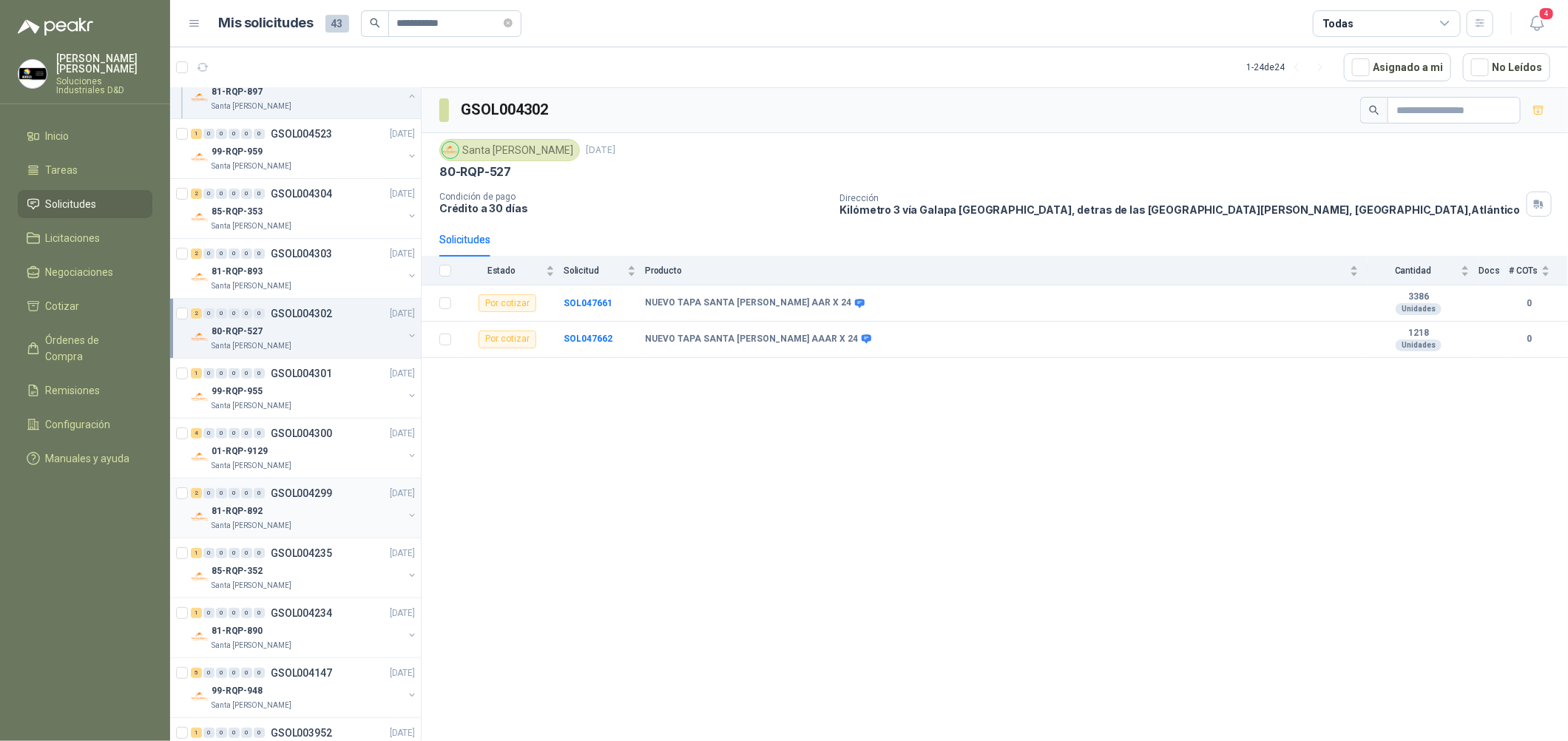
scroll to position [221, 0]
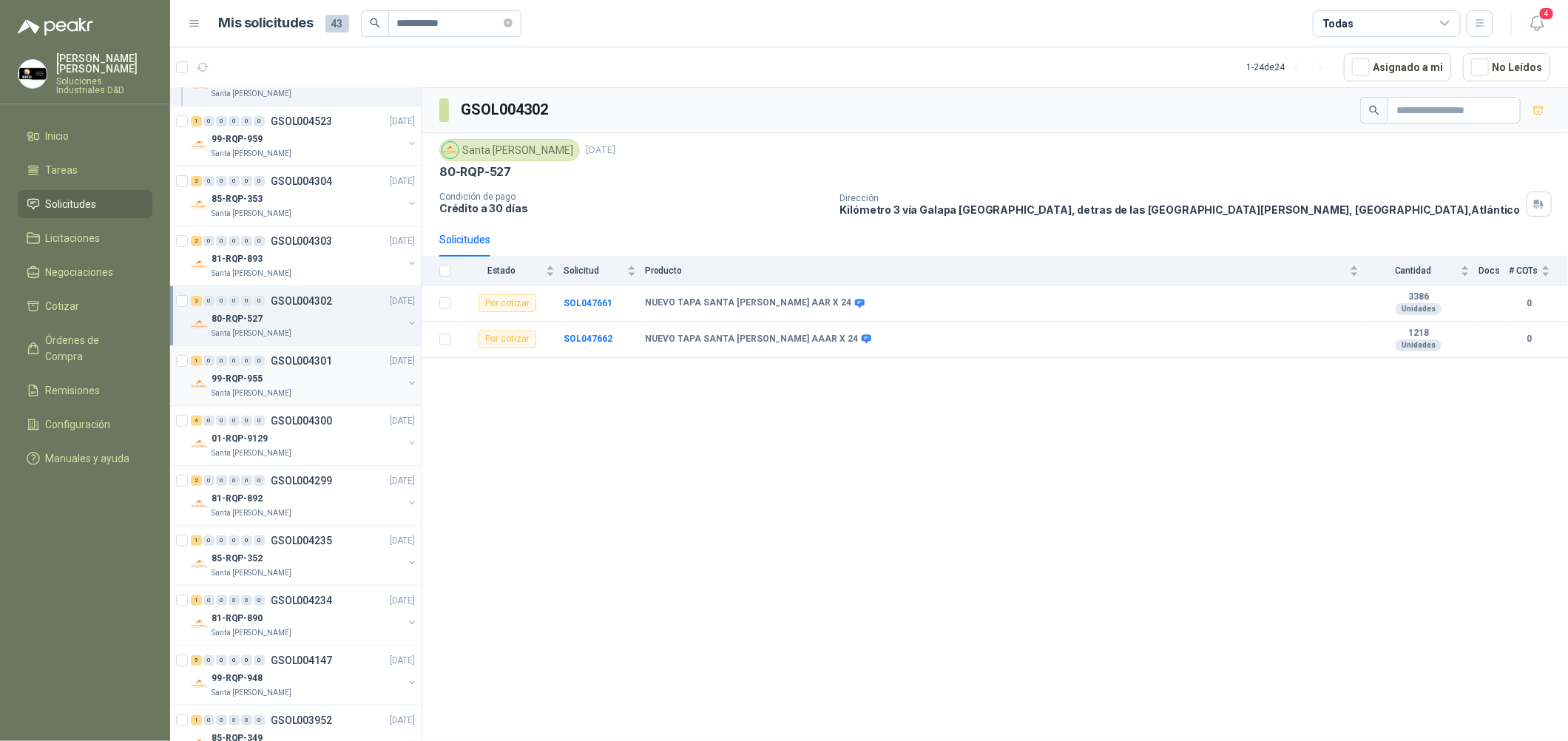
click at [352, 371] on div "99-RQP-955" at bounding box center [307, 378] width 191 height 18
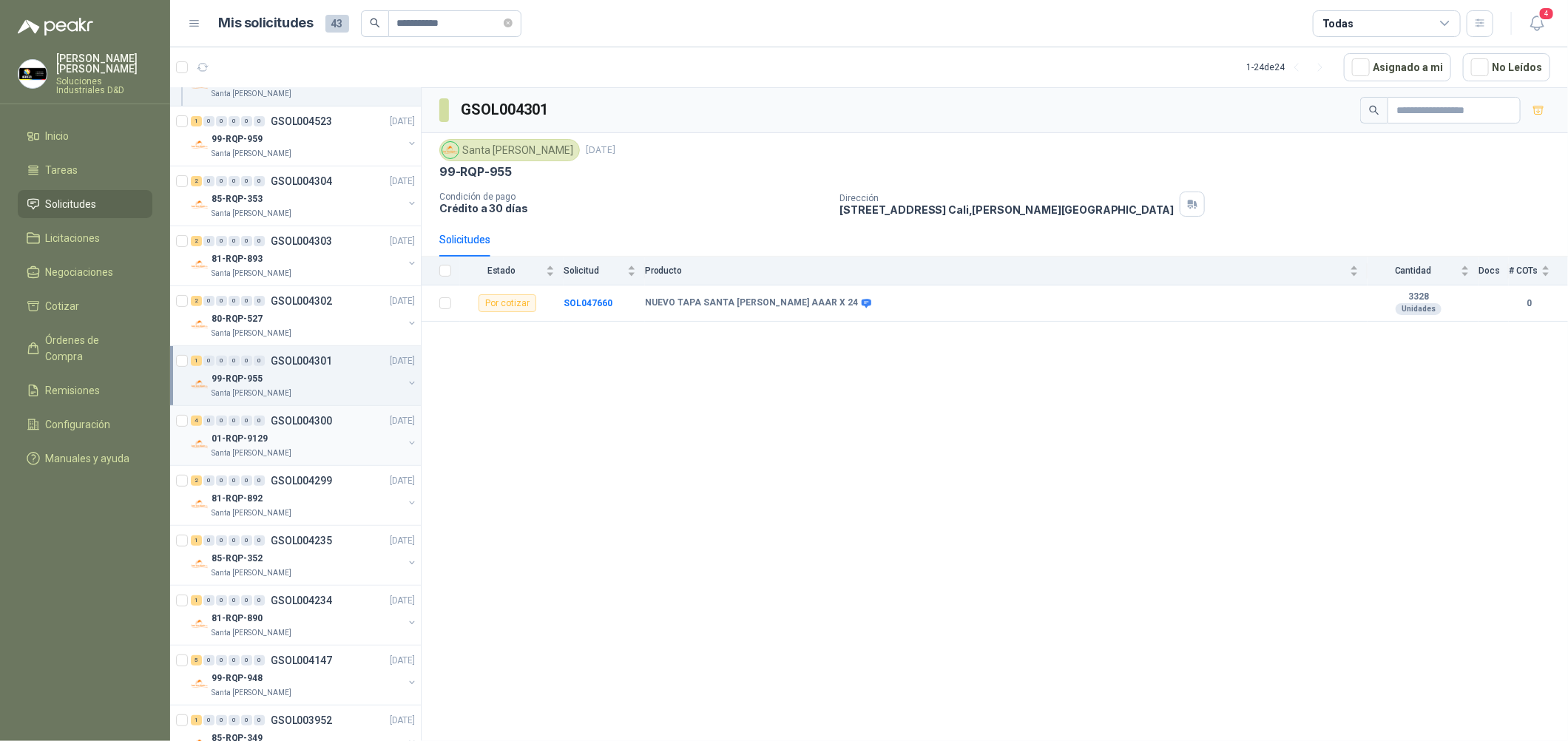
click at [345, 424] on div "4 0 0 0 0 0 GSOL004300 [DATE]" at bounding box center [304, 420] width 227 height 18
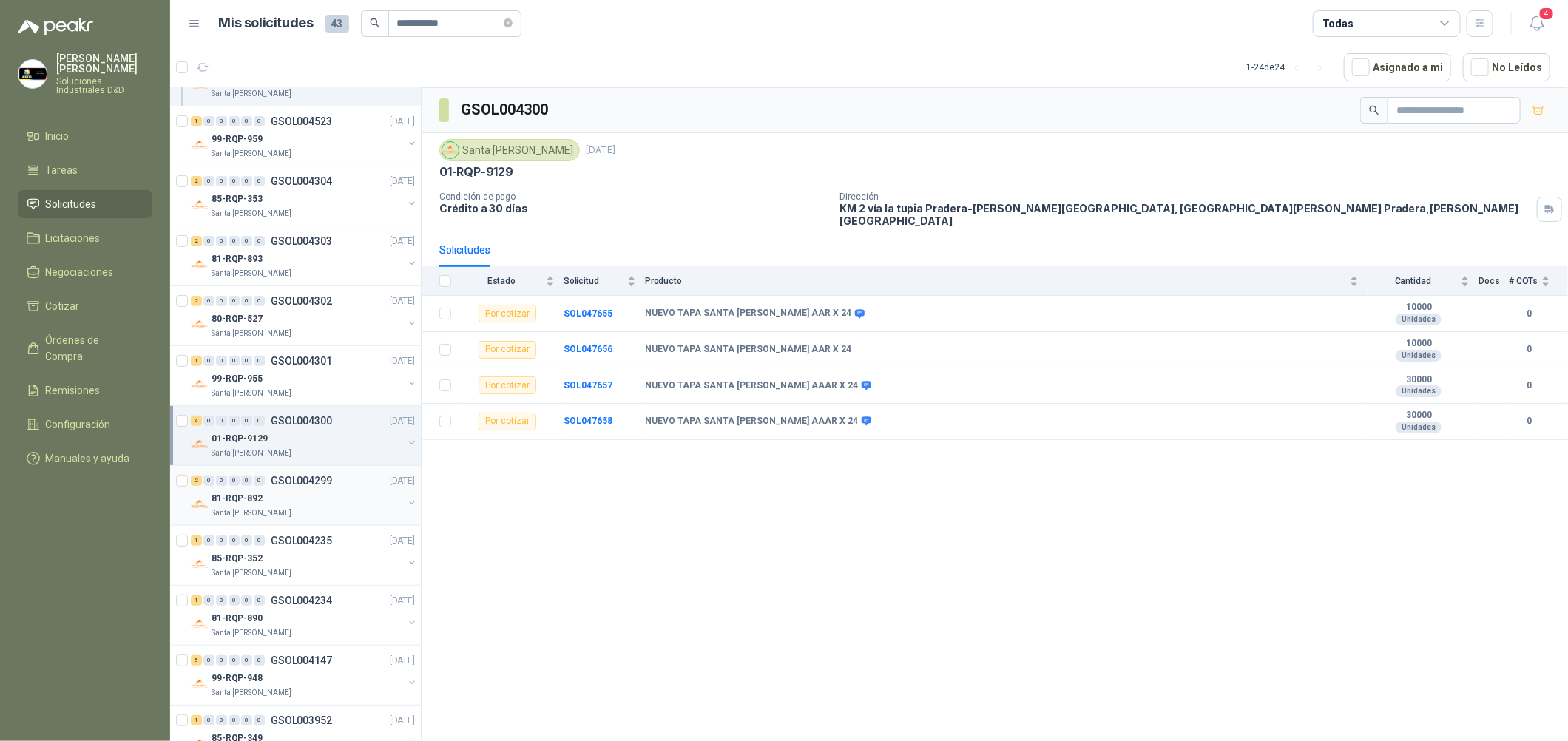
click at [370, 492] on div "81-RQP-892" at bounding box center [307, 498] width 191 height 18
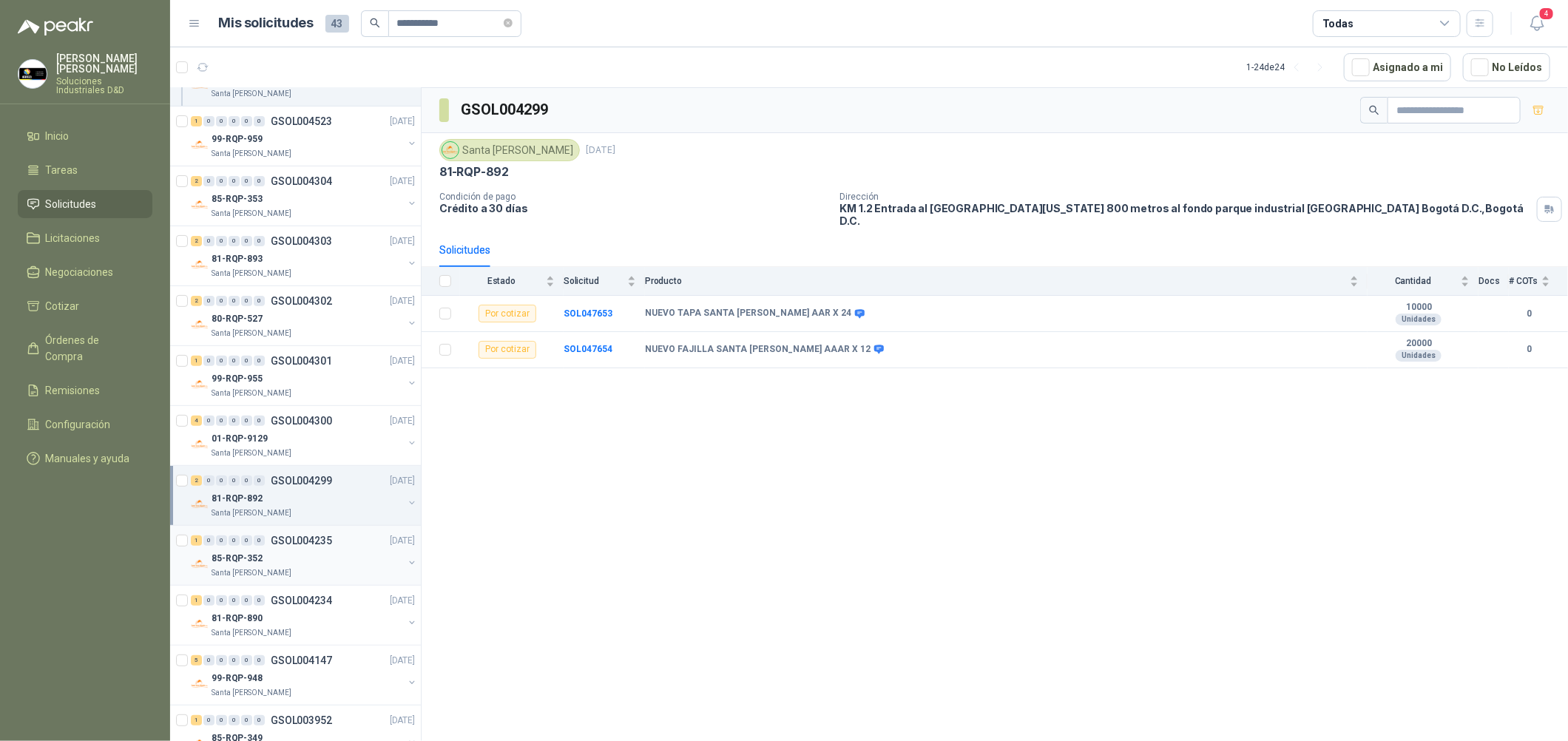
click at [353, 562] on div "85-RQP-352" at bounding box center [307, 558] width 191 height 18
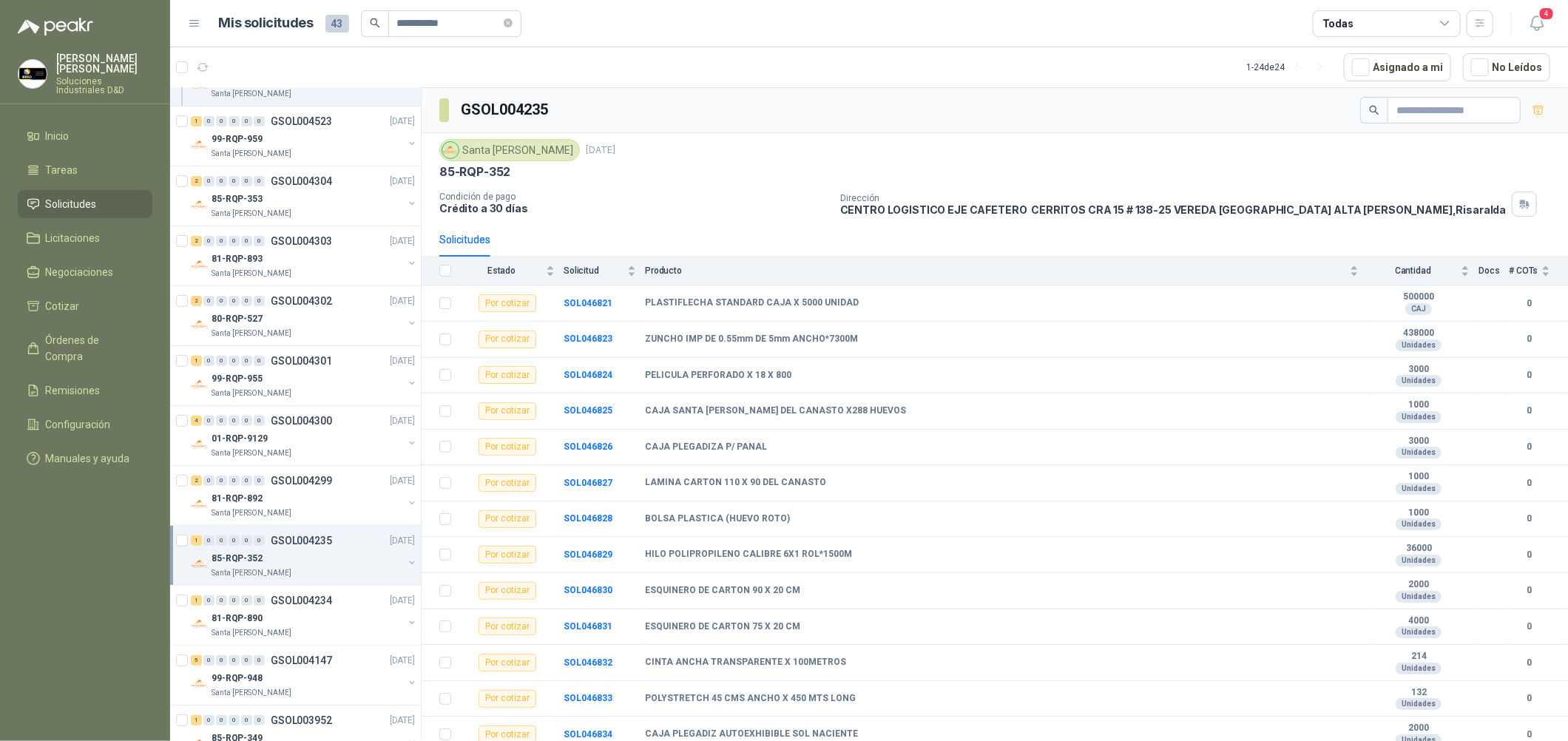
click at [406, 571] on div at bounding box center [412, 565] width 12 height 15
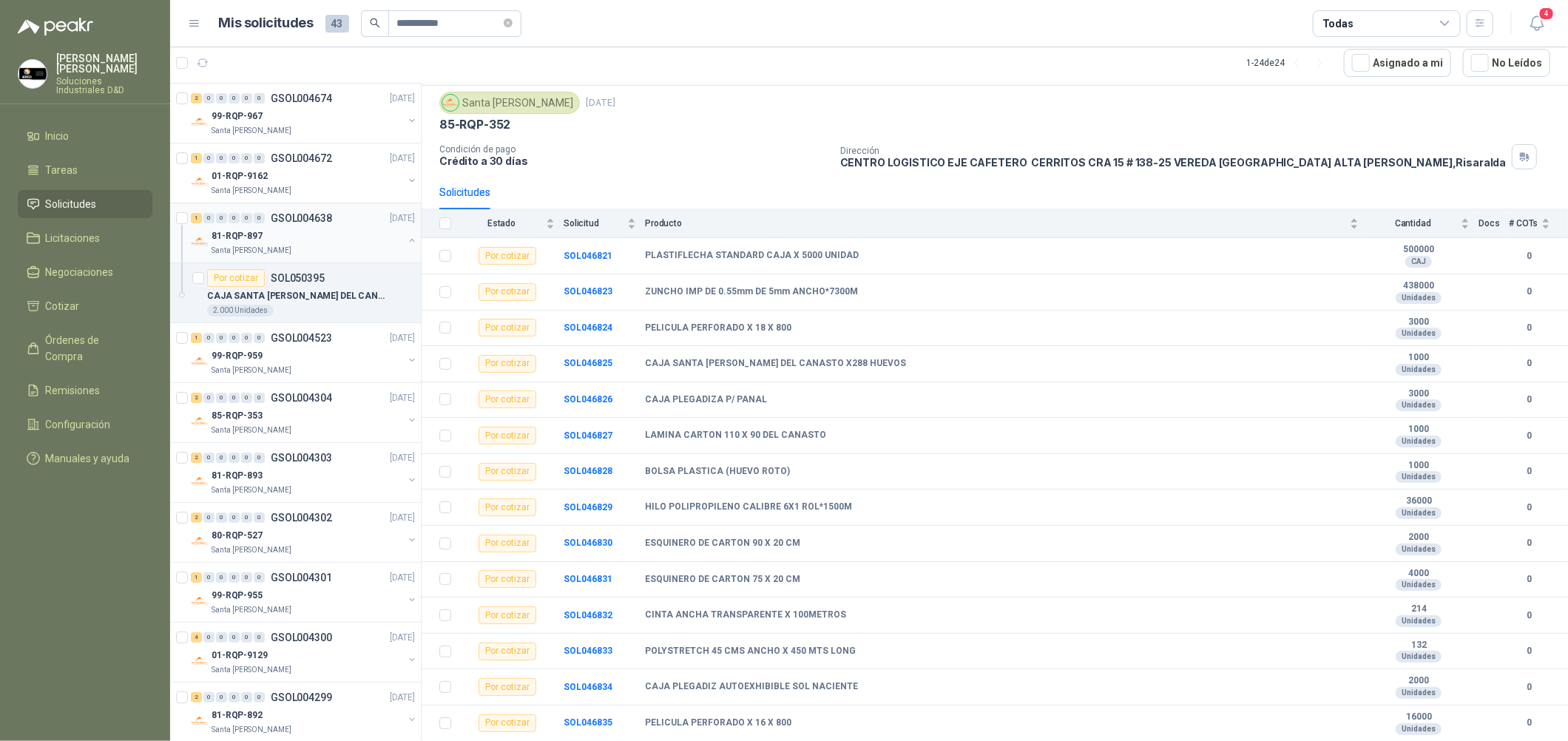
click at [314, 241] on div "81-RQP-897" at bounding box center [307, 236] width 191 height 18
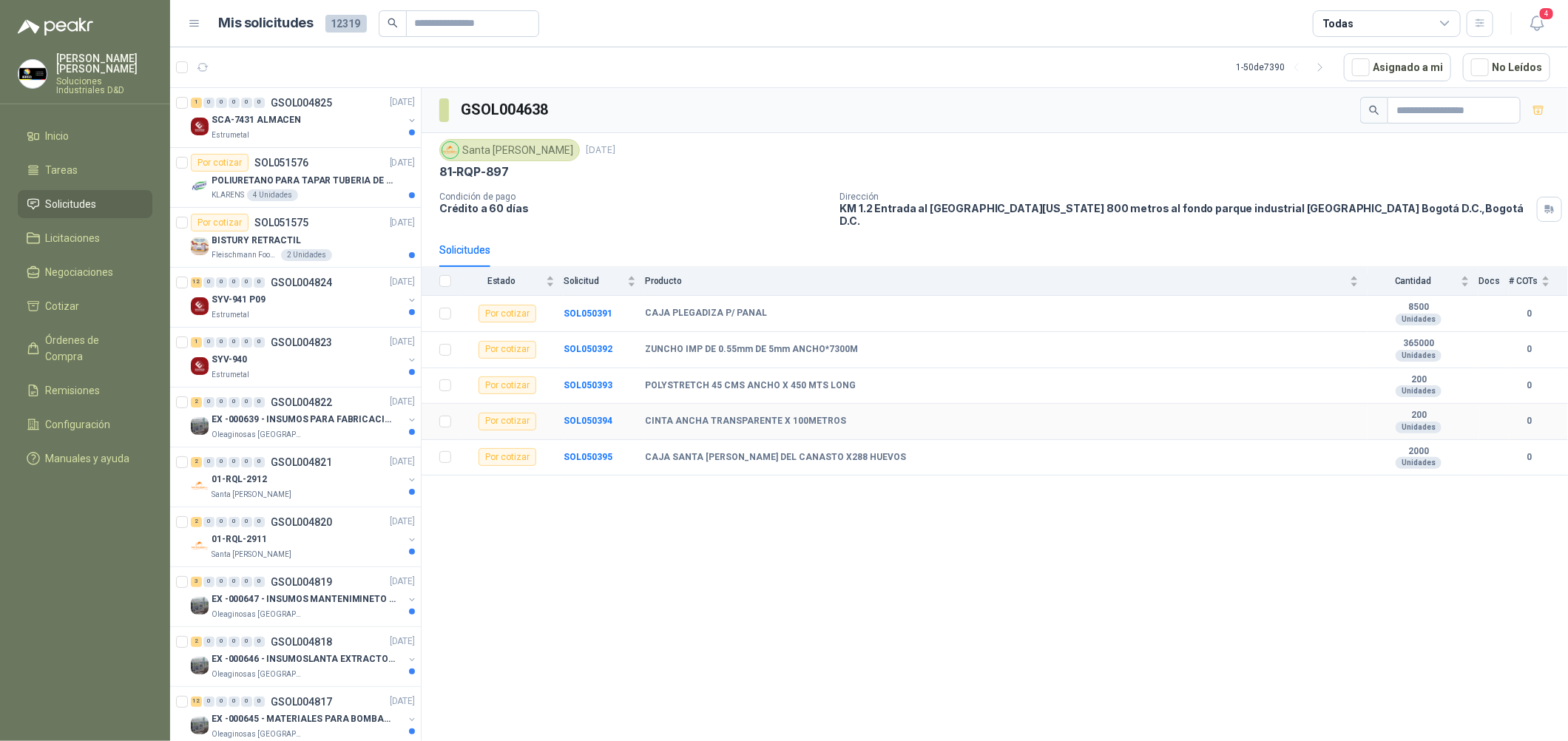
click at [1242, 416] on div "CINTA ANCHA TRANSPARENTE X 100METROS" at bounding box center [1002, 422] width 713 height 12
click at [603, 416] on b "SOL050394" at bounding box center [588, 421] width 48 height 10
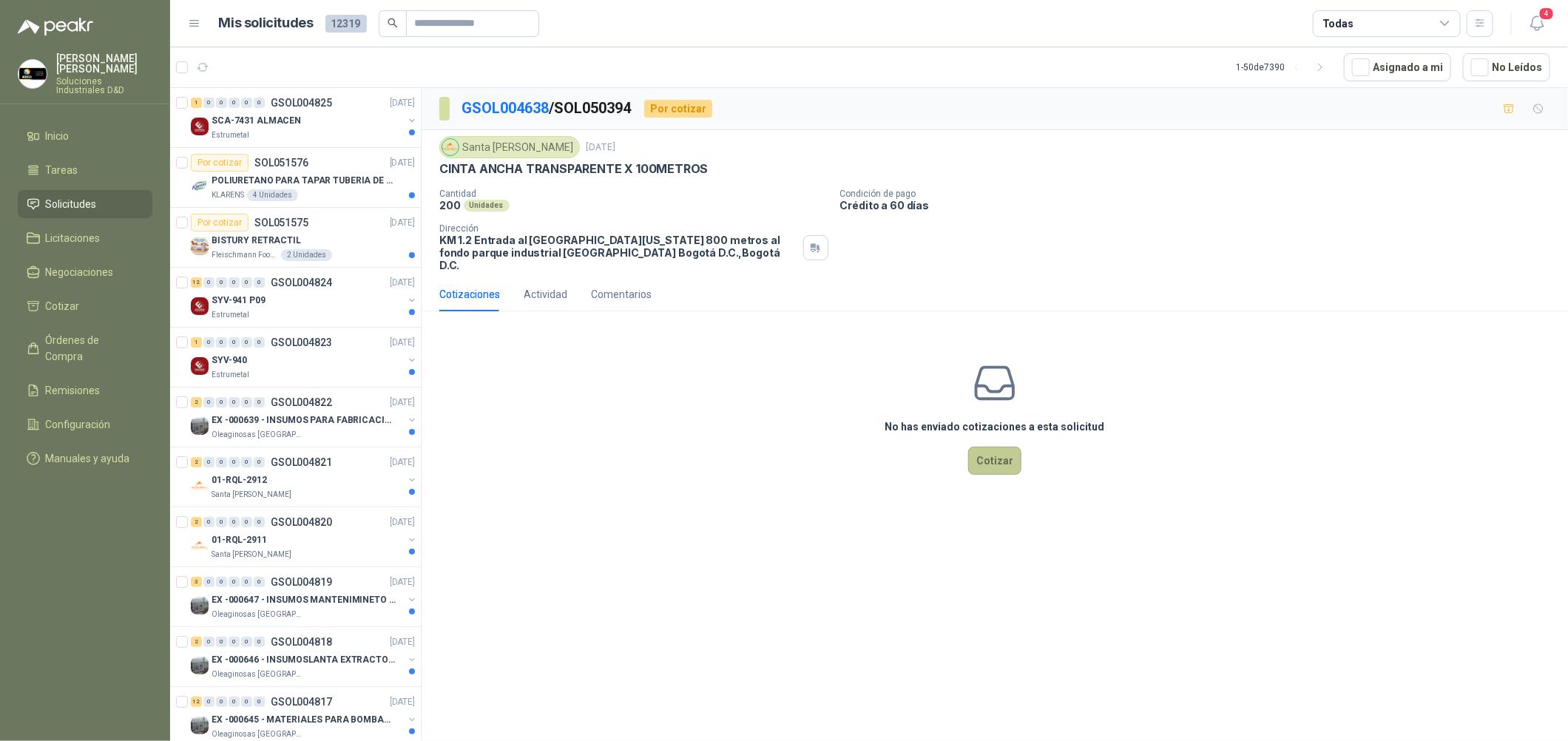
click at [991, 447] on button "Cotizar" at bounding box center [995, 461] width 53 height 28
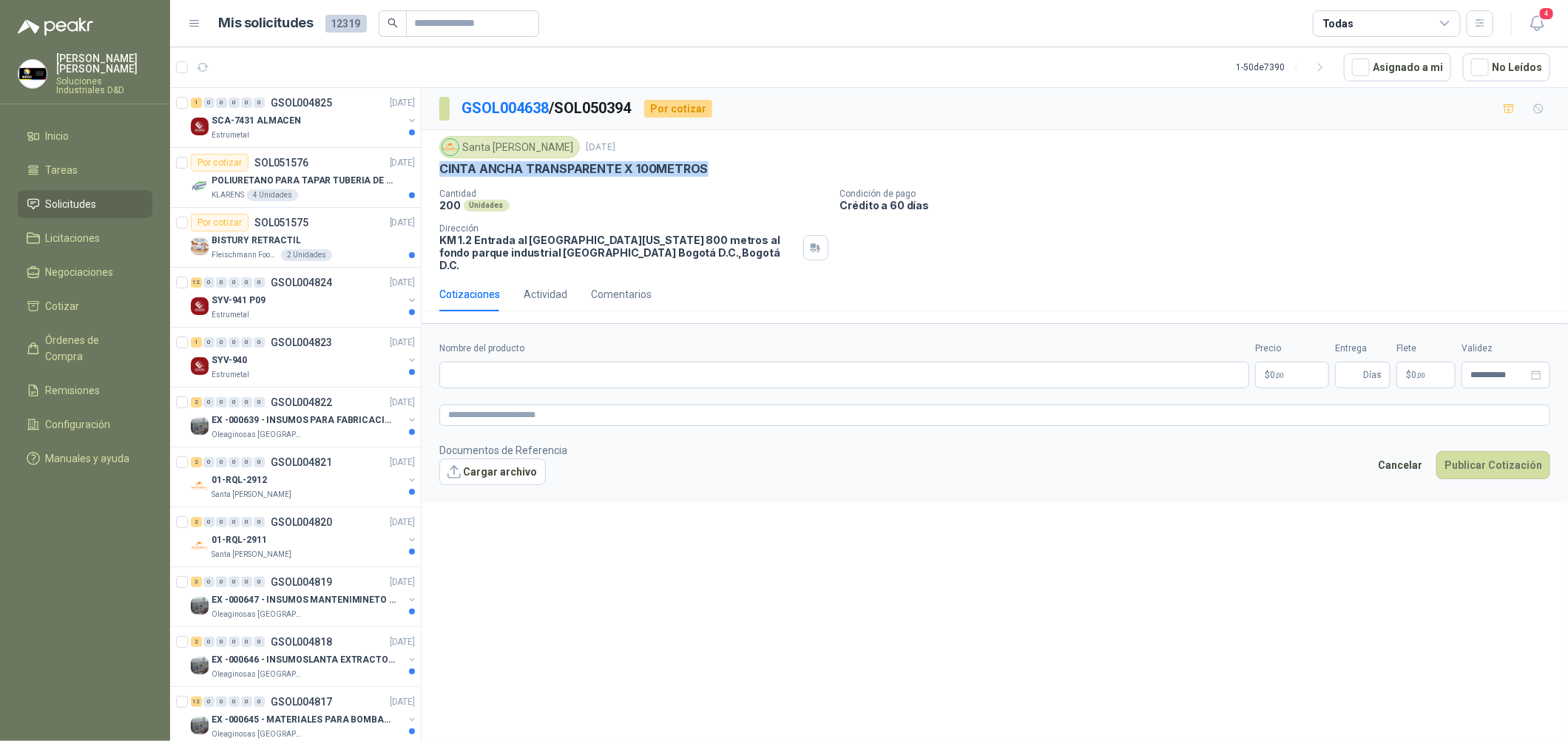
drag, startPoint x: 718, startPoint y: 177, endPoint x: 439, endPoint y: 177, distance: 279.0
click at [439, 177] on div "CINTA ANCHA TRANSPARENTE X 100METROS" at bounding box center [995, 169] width 1111 height 16
copy p "CINTA ANCHA TRANSPARENTE X 100METROS"
click at [616, 404] on textarea at bounding box center [995, 415] width 1111 height 22
paste textarea "**********"
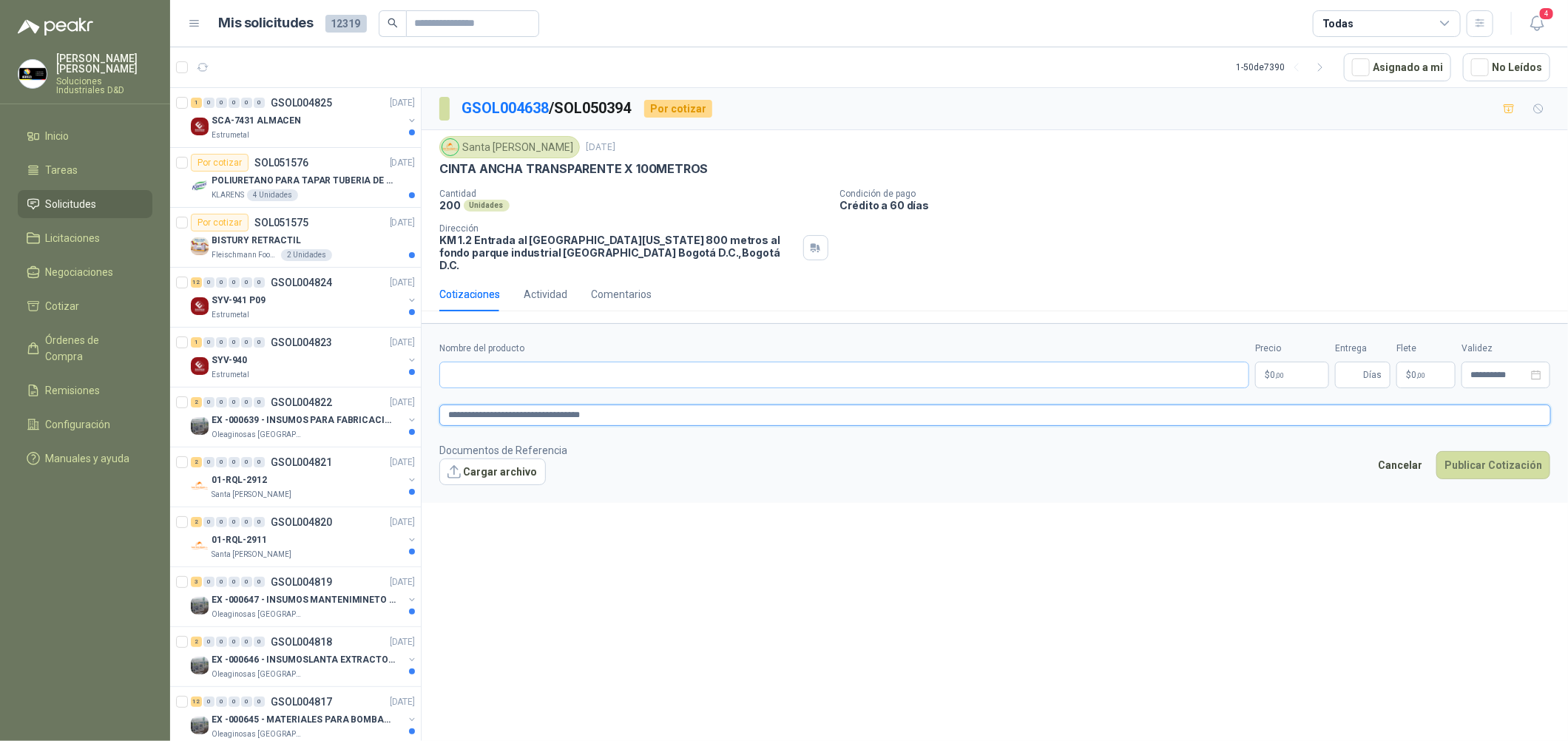
type textarea "**********"
click at [657, 363] on input "Nombre del producto" at bounding box center [844, 375] width 809 height 27
paste input "**********"
type input "**********"
drag, startPoint x: 947, startPoint y: 508, endPoint x: 1071, endPoint y: 438, distance: 142.4
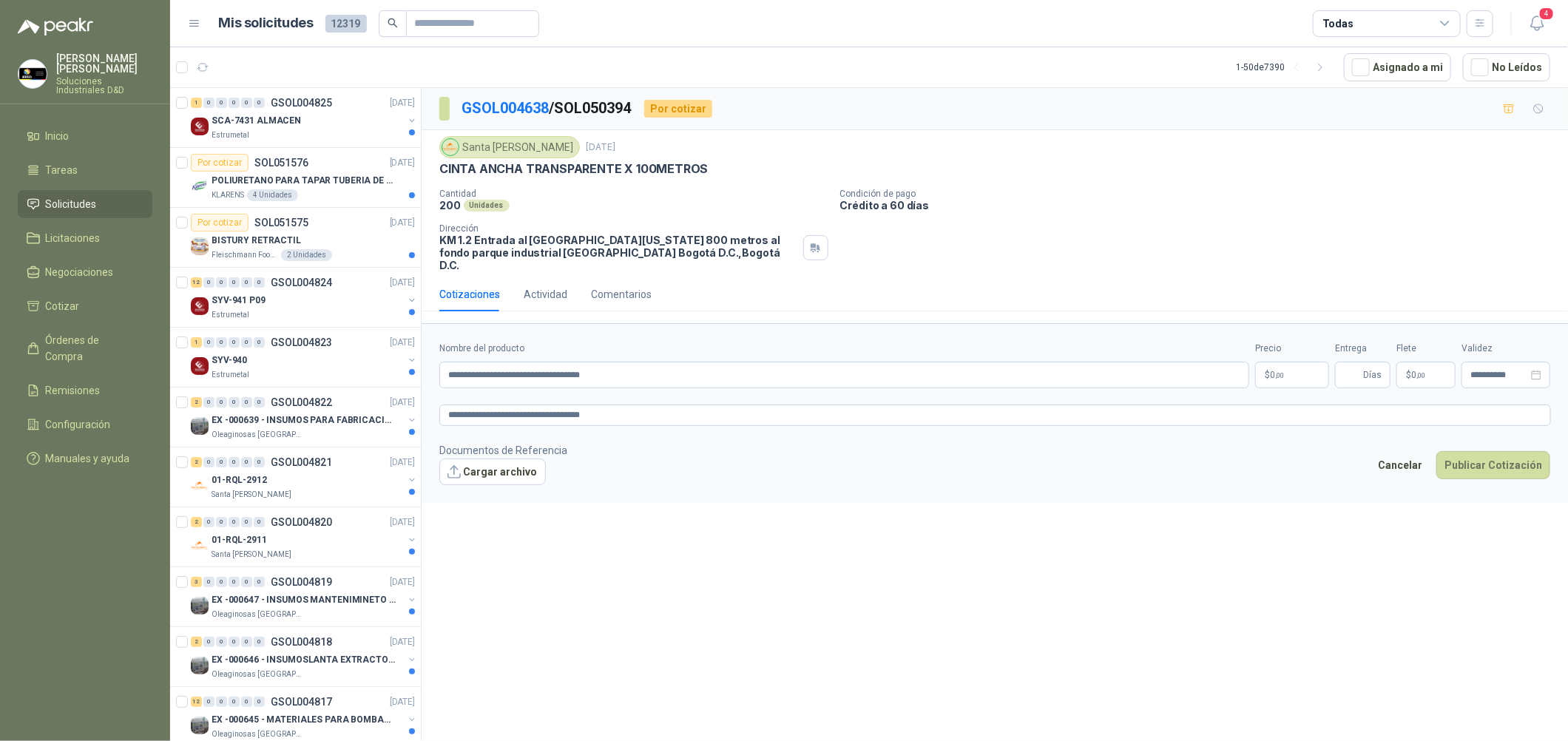
click at [949, 508] on div "**********" at bounding box center [995, 417] width 1146 height 658
click at [1286, 362] on p "$ 0 ,00" at bounding box center [1291, 375] width 74 height 27
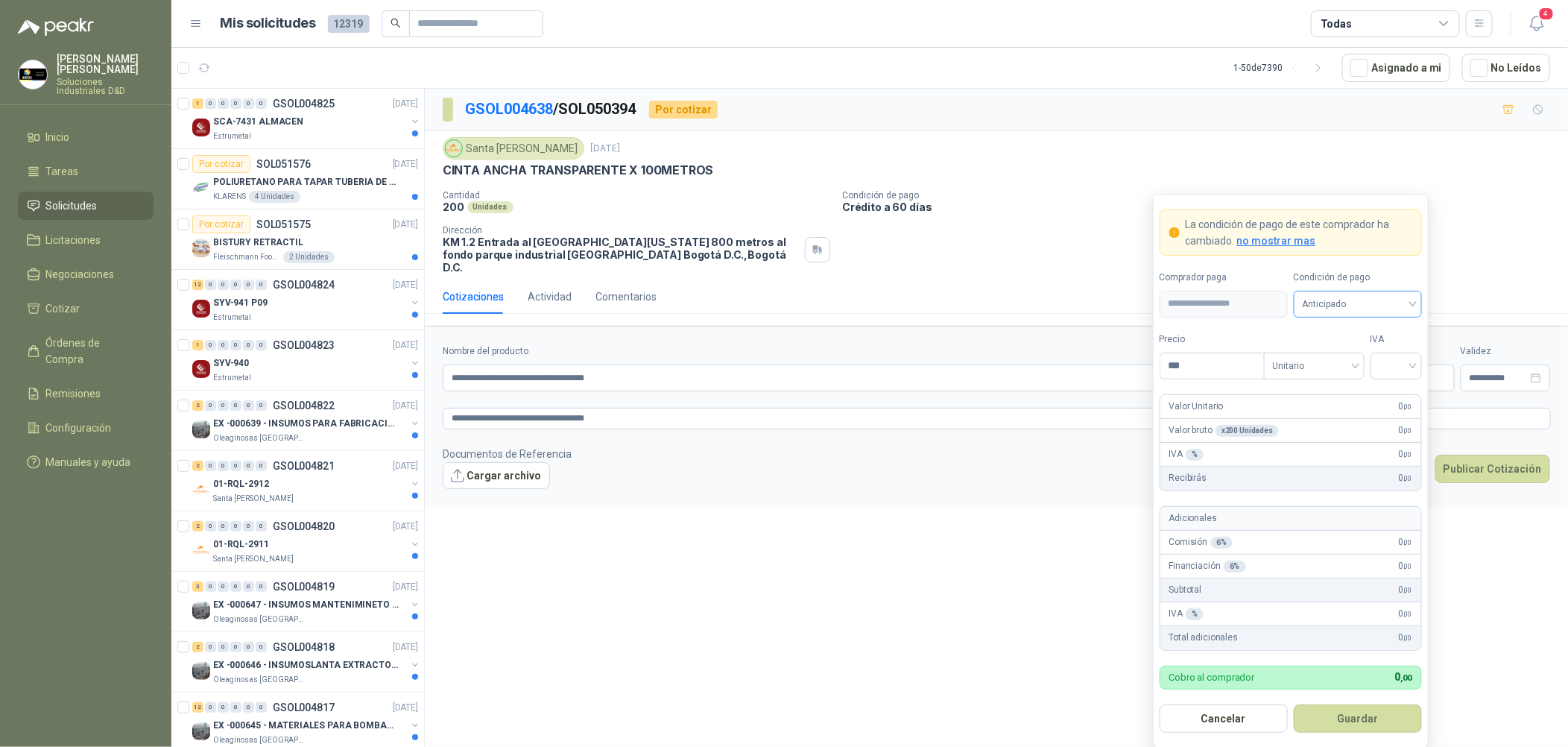
click at [1362, 296] on span "Anticipado" at bounding box center [1358, 304] width 110 height 23
click at [1358, 356] on div "Crédito a 30 días" at bounding box center [1358, 359] width 104 height 16
click at [1395, 356] on input "search" at bounding box center [1396, 365] width 34 height 23
click at [1394, 396] on div "19%" at bounding box center [1395, 397] width 28 height 16
click at [1209, 368] on input "***" at bounding box center [1212, 366] width 104 height 25
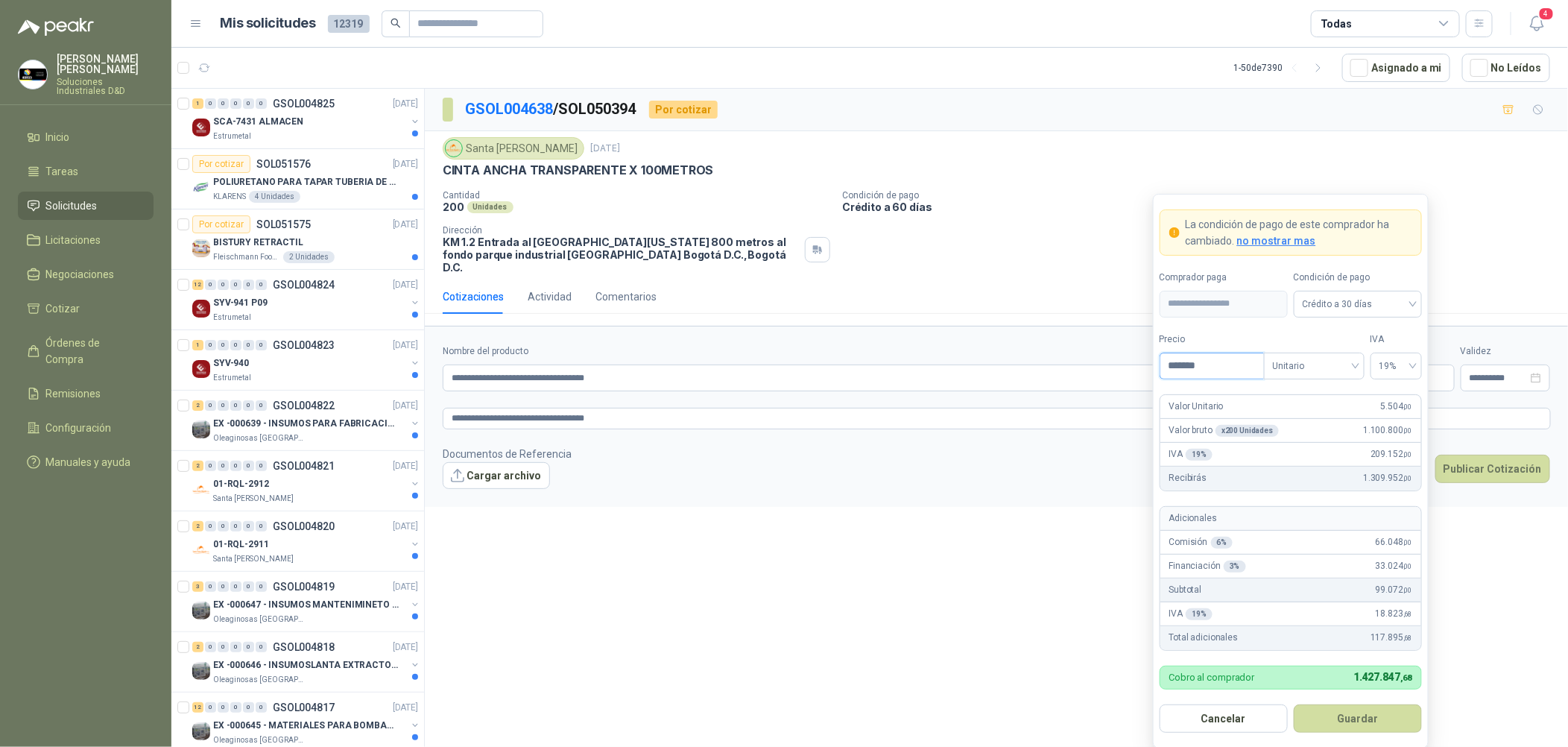
drag, startPoint x: 1209, startPoint y: 367, endPoint x: 908, endPoint y: 341, distance: 302.1
click at [908, 341] on body "Sandra Delgado Soluciones Industriales D&D Inicio Tareas Solicitudes Licitacion…" at bounding box center [784, 373] width 1568 height 747
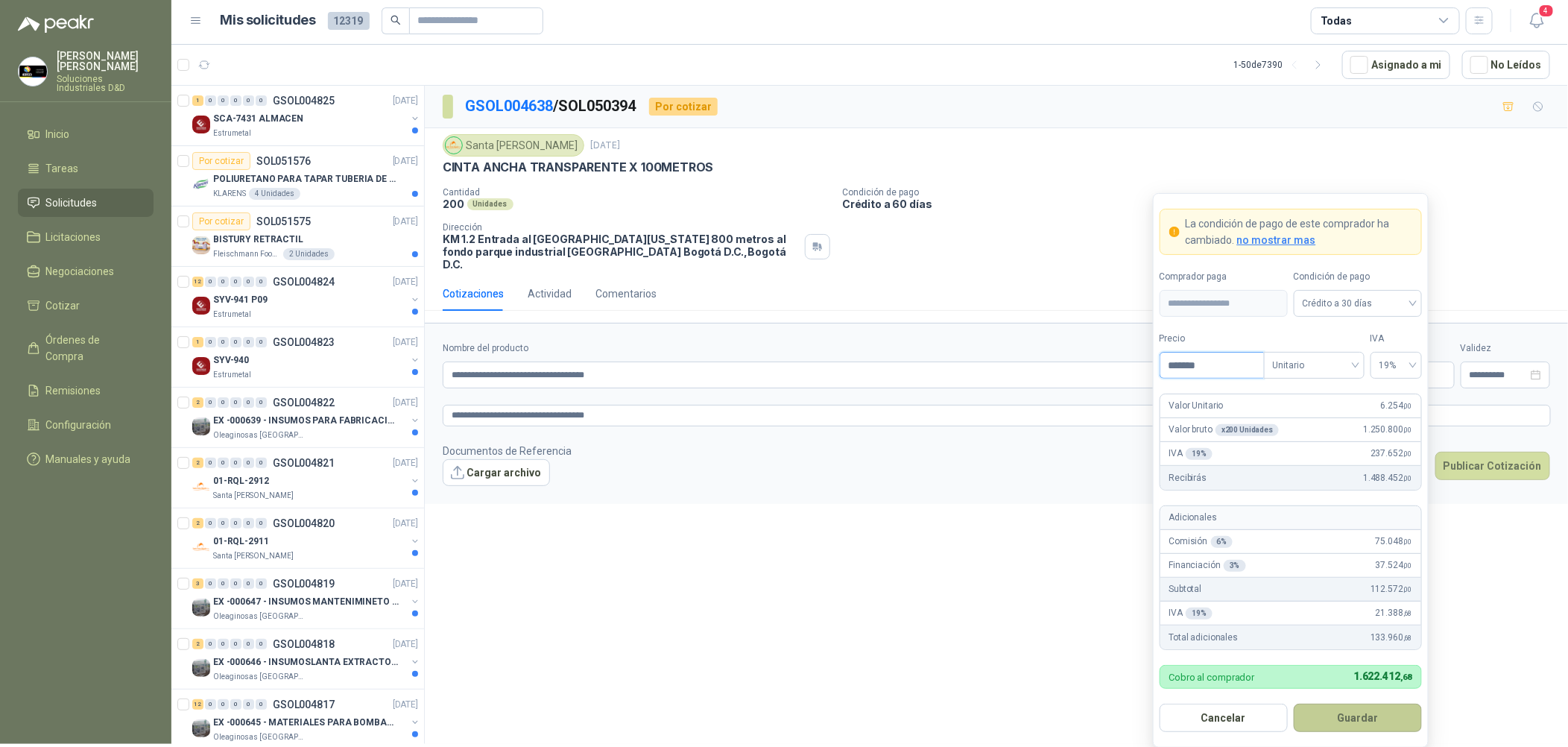
scroll to position [3, 0]
type input "*******"
click at [1379, 716] on button "Guardar" at bounding box center [1358, 719] width 128 height 29
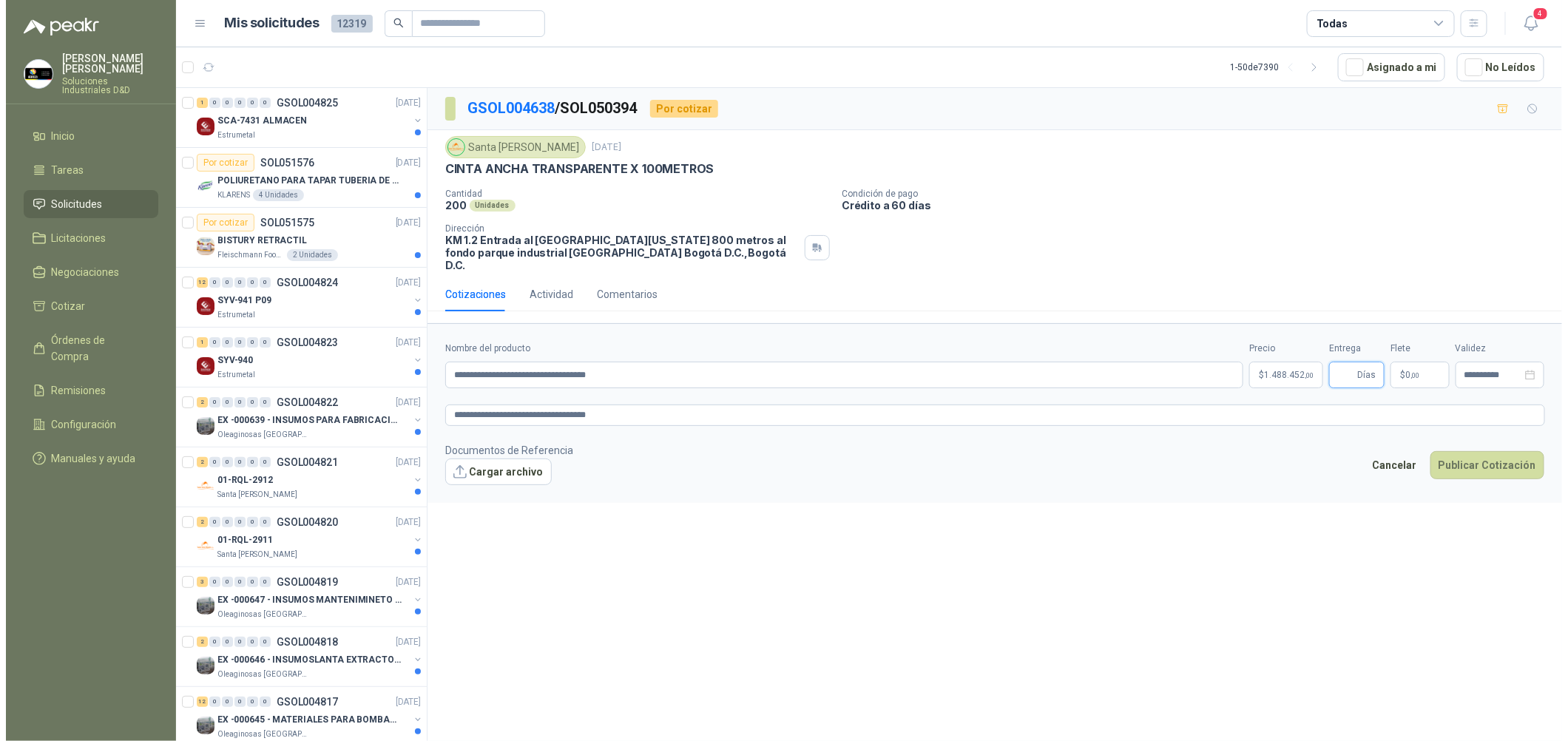
scroll to position [0, 0]
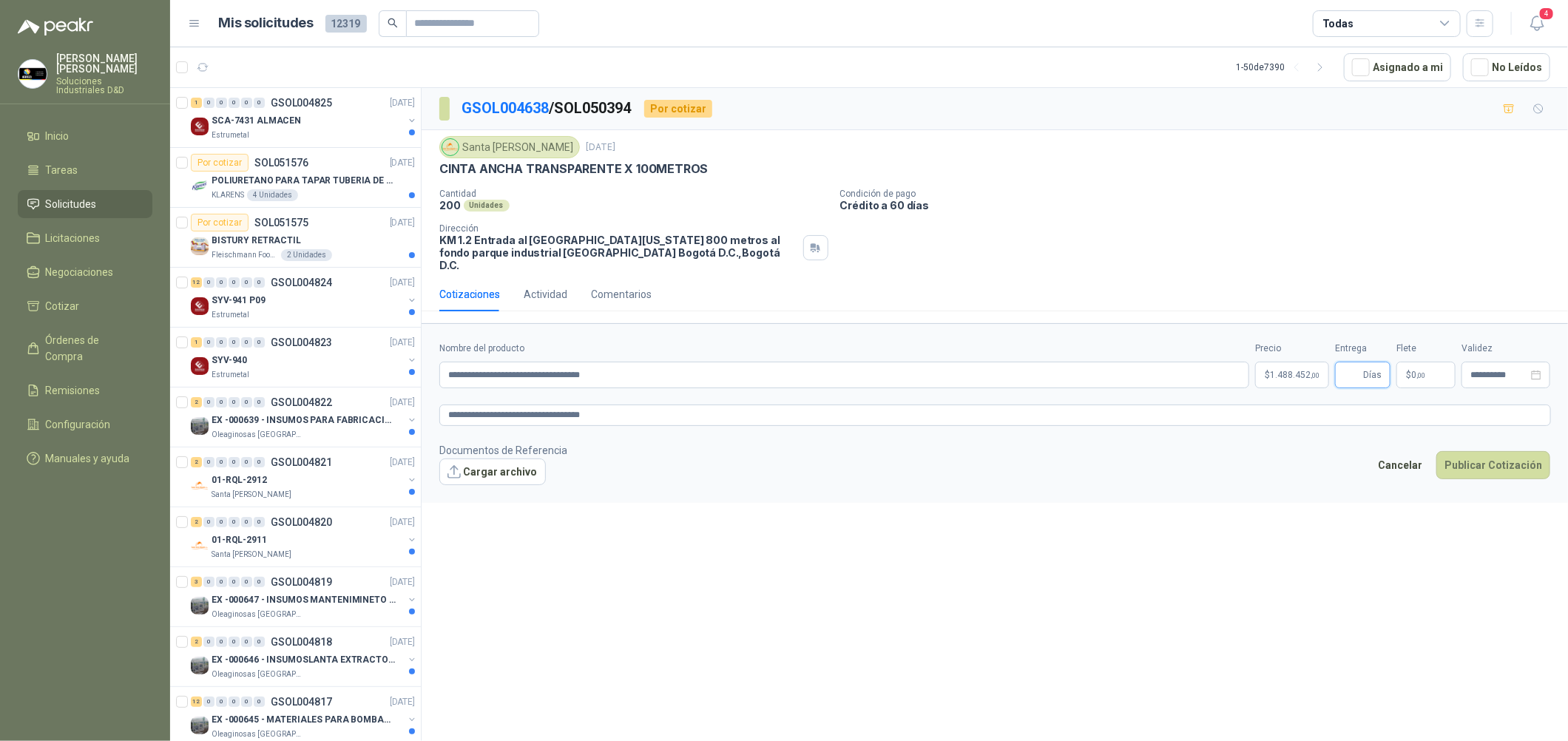
click at [1353, 371] on input "Entrega" at bounding box center [1352, 375] width 16 height 25
click at [1347, 474] on footer "Documentos de Referencia Cargar archivo Cancelar Publicar Cotización" at bounding box center [995, 463] width 1111 height 43
click at [1350, 363] on input "*" at bounding box center [1352, 375] width 16 height 25
type input "*"
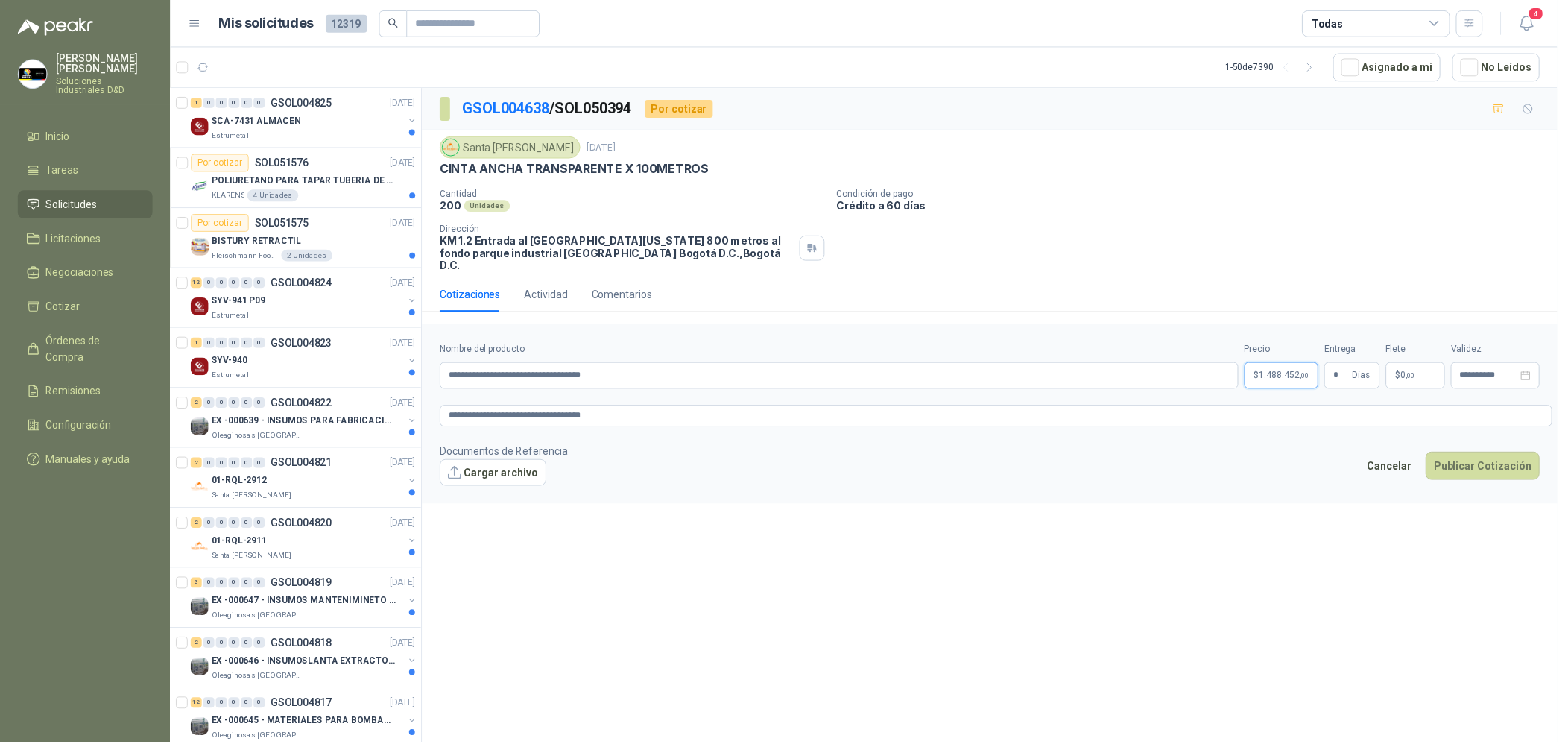
click at [1295, 370] on body "Sandra Delgado Soluciones Industriales D&D Inicio Tareas Solicitudes Licitacion…" at bounding box center [784, 373] width 1568 height 747
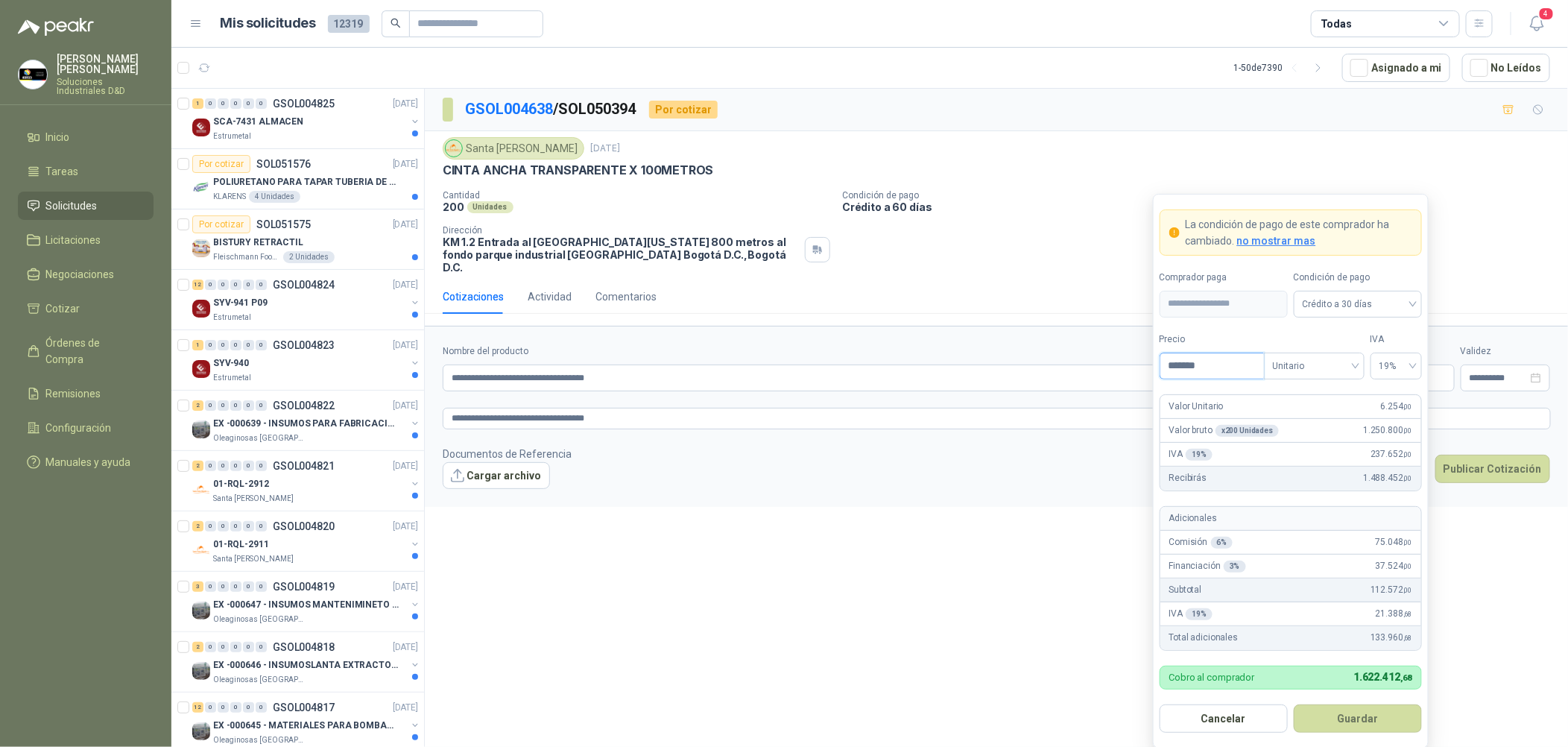
click at [1190, 366] on input "*******" at bounding box center [1212, 366] width 104 height 25
type input "*******"
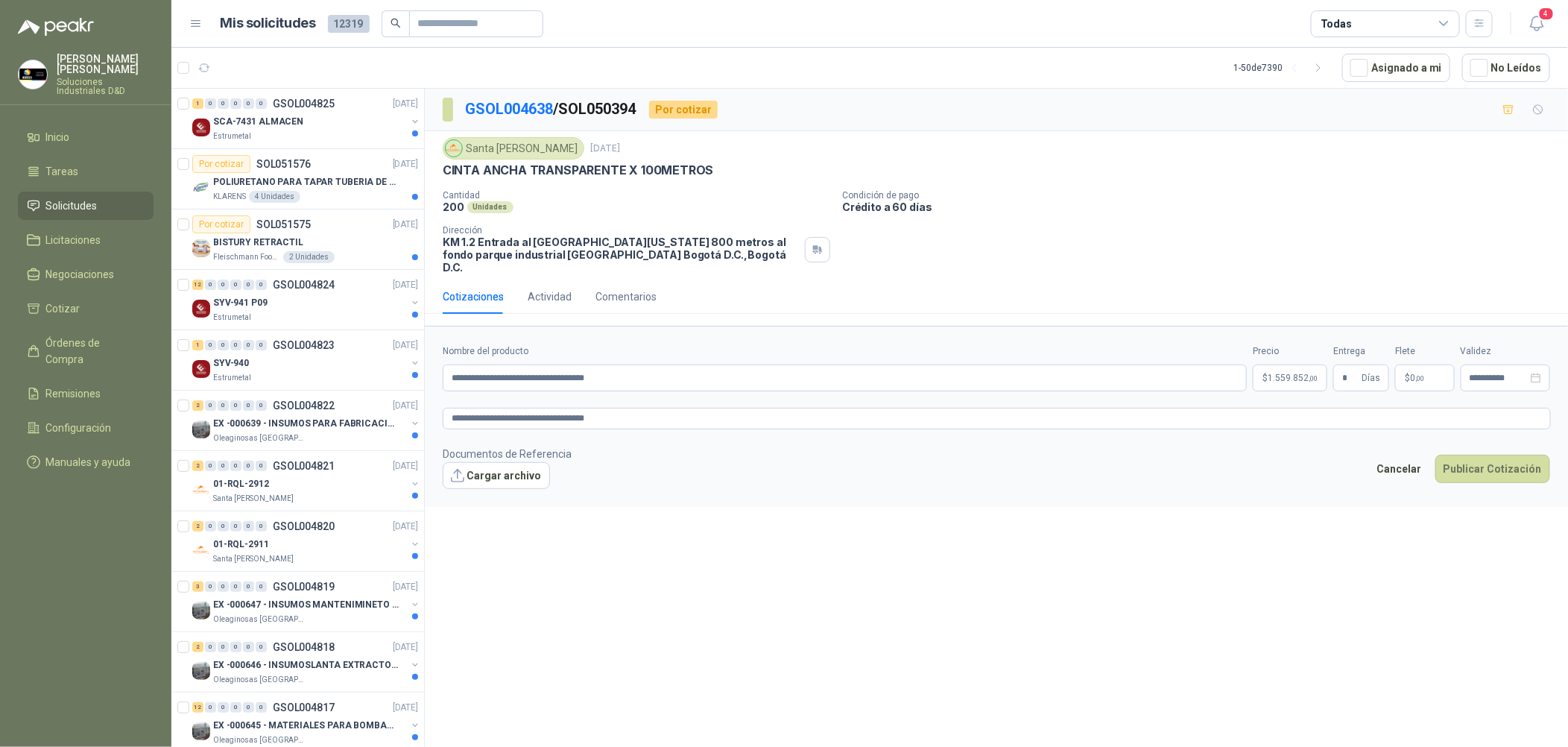
click at [1061, 558] on div "**********" at bounding box center [997, 420] width 1143 height 664
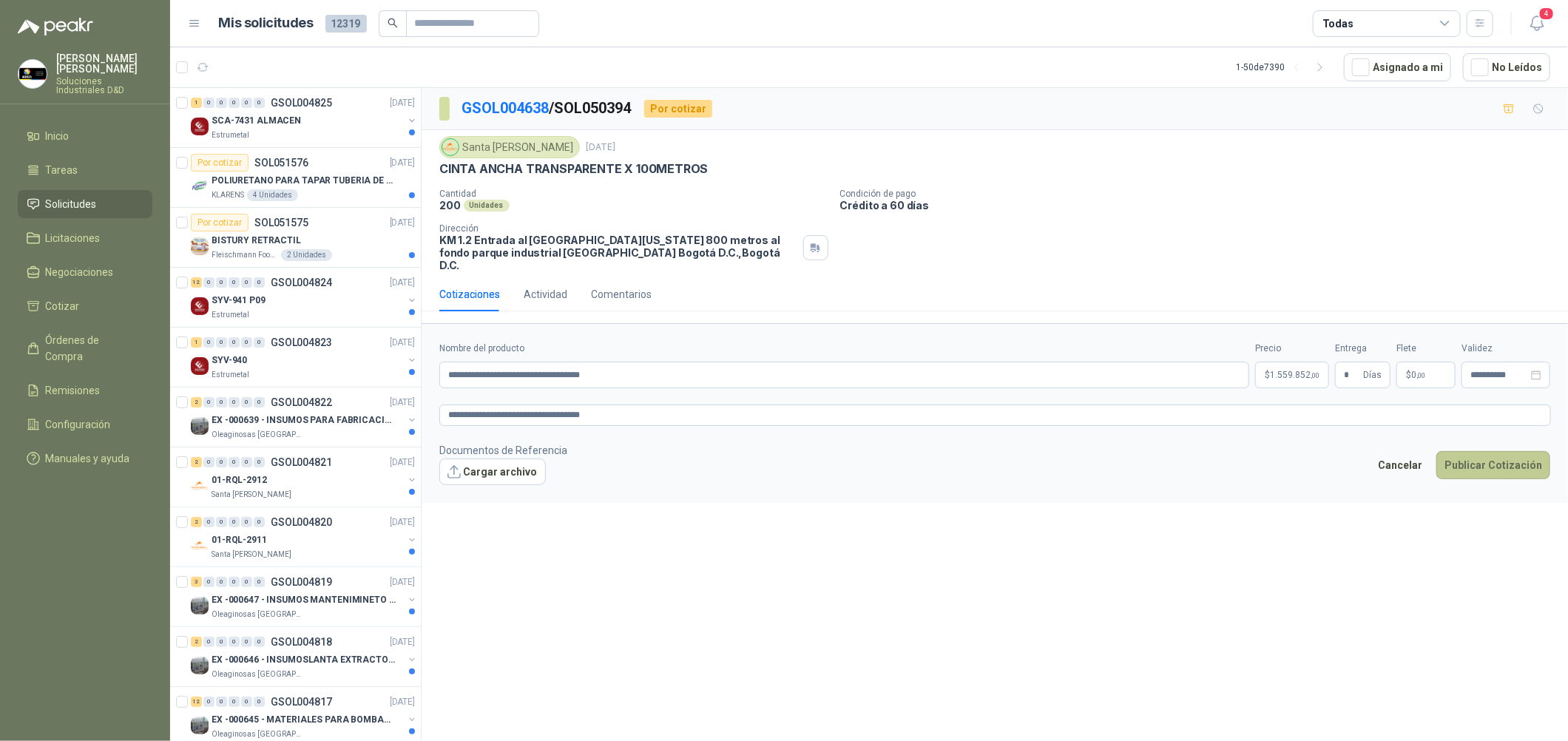
click at [1522, 451] on button "Publicar Cotización" at bounding box center [1493, 465] width 114 height 28
